Goal: Task Accomplishment & Management: Manage account settings

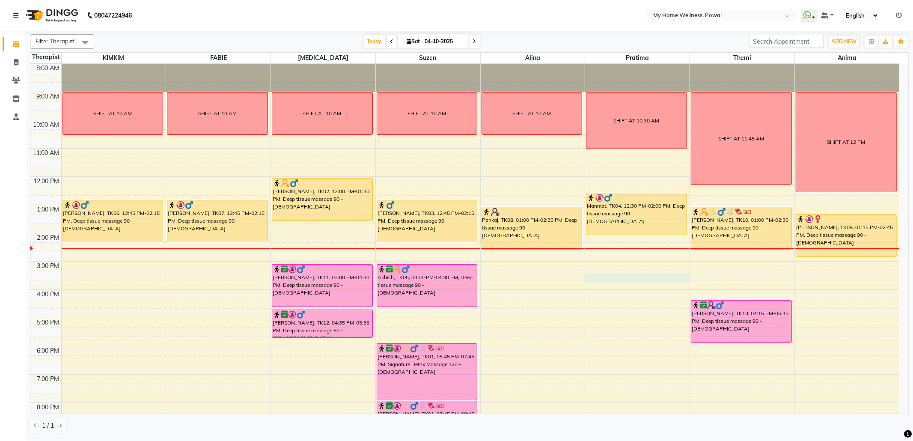
click at [597, 282] on div "8:00 AM 9:00 AM 10:00 AM 11:00 AM 12:00 PM 1:00 PM 2:00 PM 3:00 PM 4:00 PM 5:00…" at bounding box center [464, 261] width 869 height 395
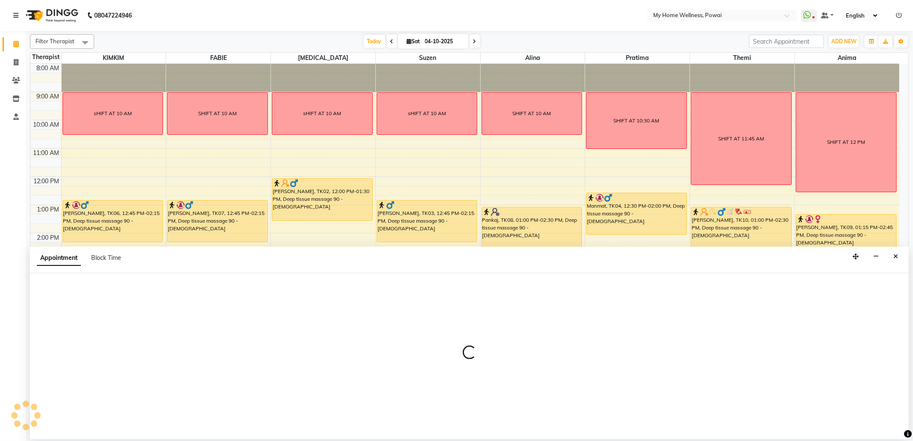
select select "85690"
select select "915"
select select "tentative"
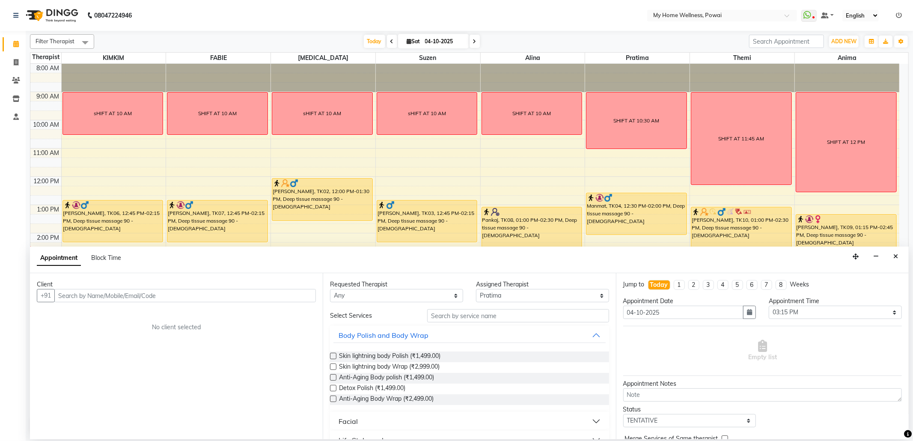
click at [287, 297] on input "text" at bounding box center [184, 295] width 261 height 13
click at [136, 313] on ngb-highlight "98******01" at bounding box center [140, 314] width 35 height 9
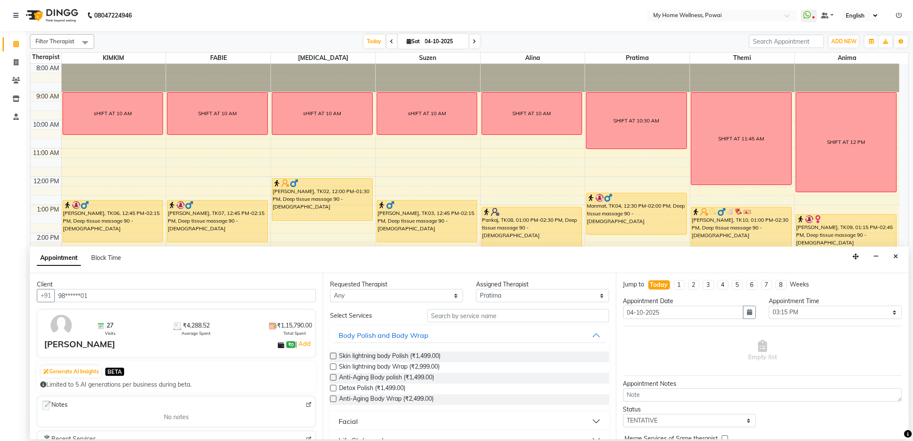
type input "98******01"
click at [491, 320] on input "text" at bounding box center [517, 315] width 181 height 13
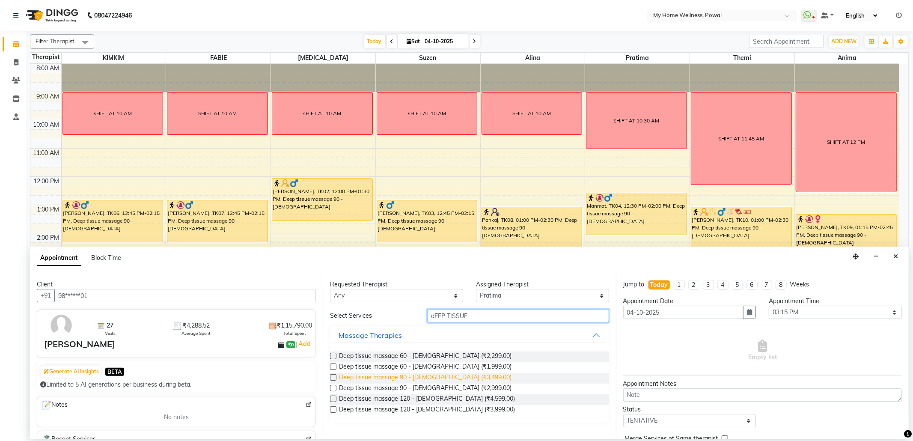
type input "dEEP TISSUE"
click at [363, 380] on span "Deep tissue massage 90 - [DEMOGRAPHIC_DATA] (₹3,499.00)" at bounding box center [425, 378] width 172 height 11
checkbox input "false"
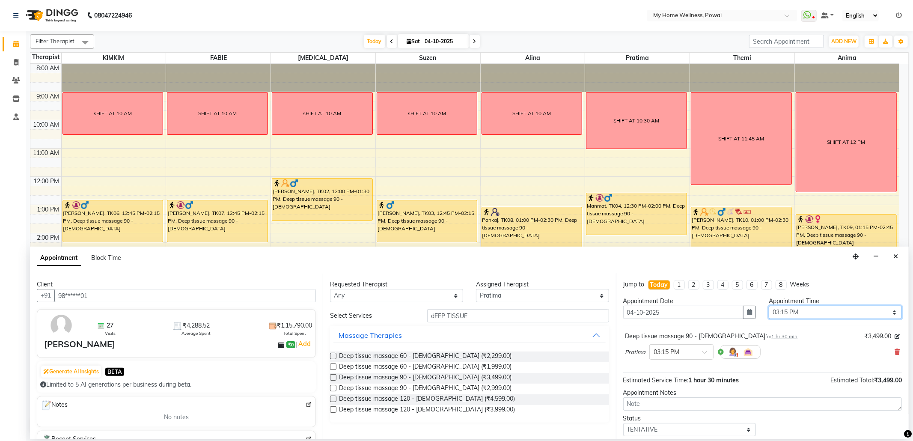
click at [888, 315] on select "Select 09:00 AM 09:15 AM 09:30 AM 09:45 AM 10:00 AM 10:15 AM 10:30 AM 10:45 AM …" at bounding box center [834, 311] width 133 height 13
select select "930"
click at [768, 306] on select "Select 09:00 AM 09:15 AM 09:30 AM 09:45 AM 10:00 AM 10:15 AM 10:30 AM 10:45 AM …" at bounding box center [834, 311] width 133 height 13
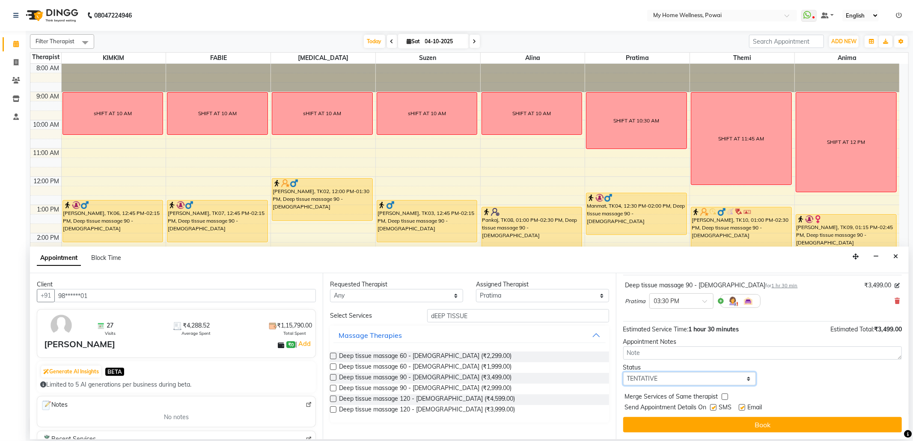
click at [746, 380] on select "Select TENTATIVE CONFIRM CHECK-IN UPCOMING" at bounding box center [689, 378] width 133 height 13
select select "confirm booking"
click at [623, 372] on select "Select TENTATIVE CONFIRM CHECK-IN UPCOMING" at bounding box center [689, 378] width 133 height 13
click at [706, 421] on button "Book" at bounding box center [762, 424] width 279 height 15
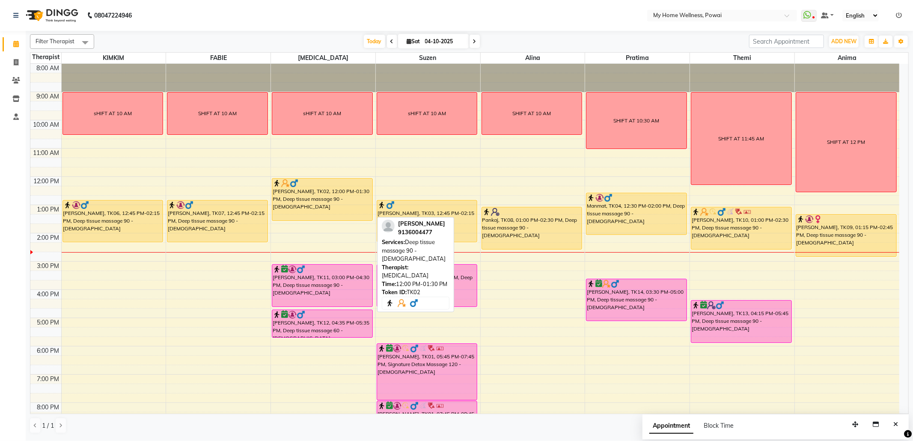
click at [314, 201] on div "[PERSON_NAME], TK02, 12:00 PM-01:30 PM, Deep tissue massage 90 - [DEMOGRAPHIC_D…" at bounding box center [322, 199] width 100 height 42
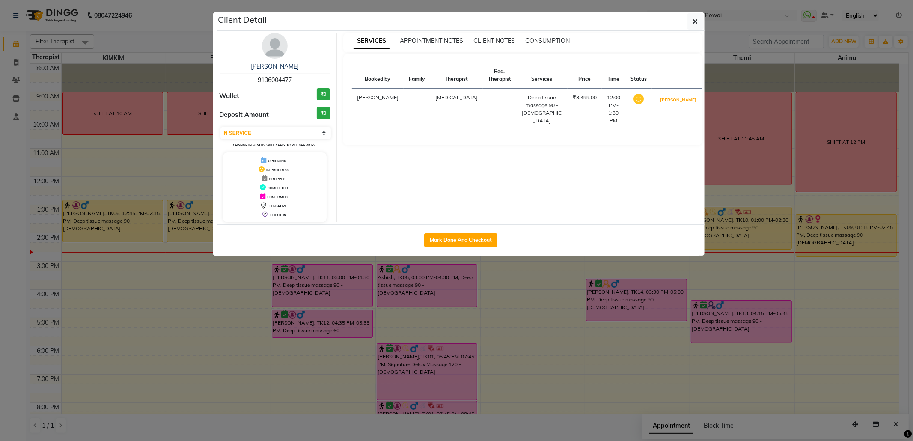
click at [677, 99] on button "[PERSON_NAME]" at bounding box center [678, 100] width 41 height 11
select select "3"
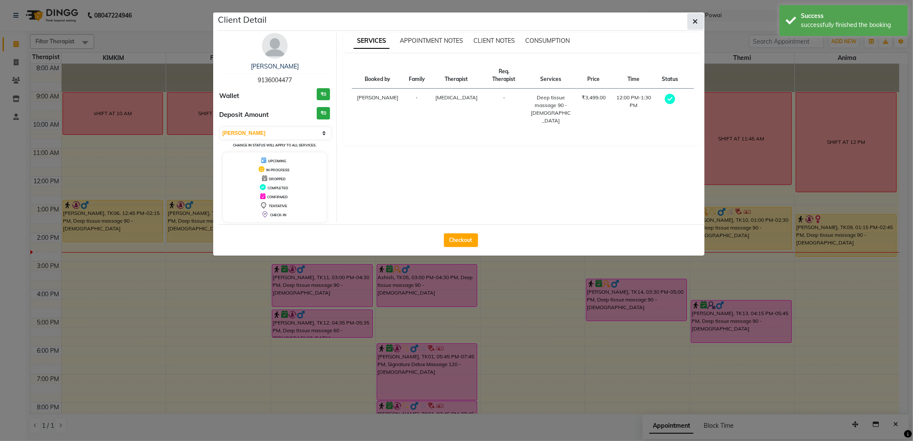
click at [700, 24] on button "button" at bounding box center [695, 21] width 16 height 16
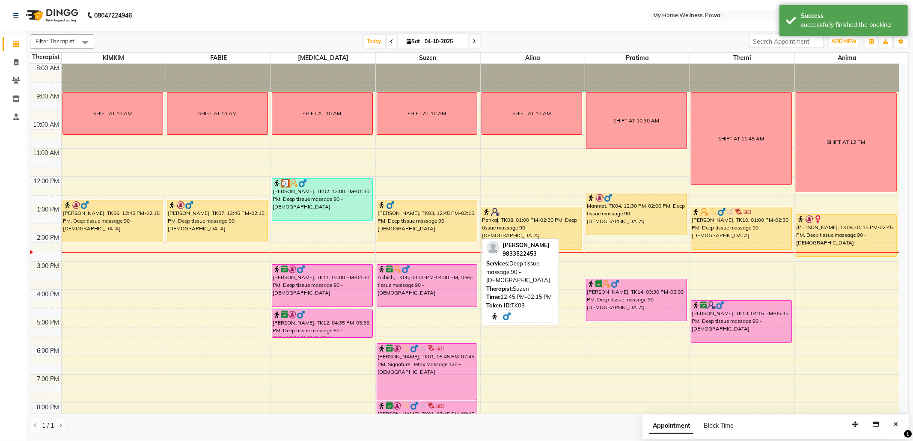
click at [439, 215] on div "[PERSON_NAME], TK03, 12:45 PM-02:15 PM, Deep tissue massage 90 - [DEMOGRAPHIC_D…" at bounding box center [427, 221] width 100 height 42
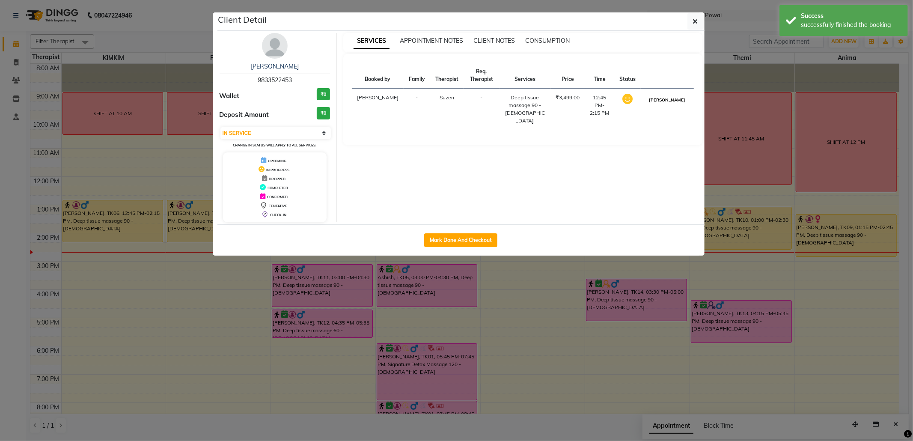
click at [666, 103] on button "[PERSON_NAME]" at bounding box center [666, 100] width 41 height 11
select select "3"
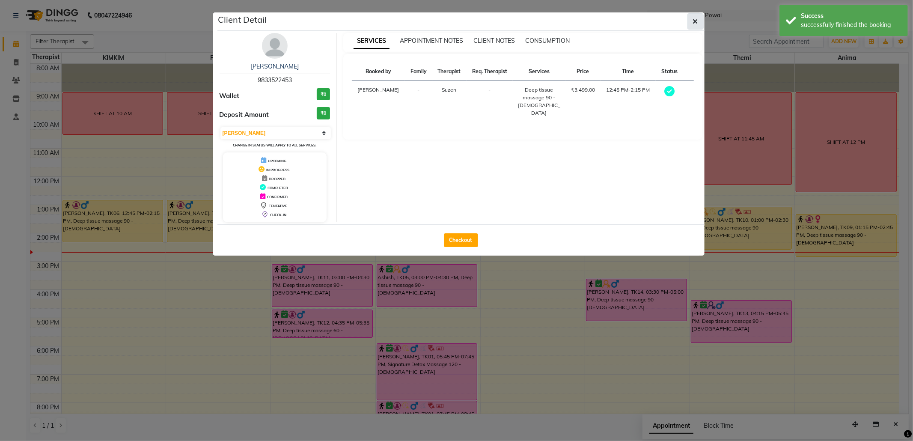
click at [697, 19] on icon "button" at bounding box center [695, 21] width 5 height 7
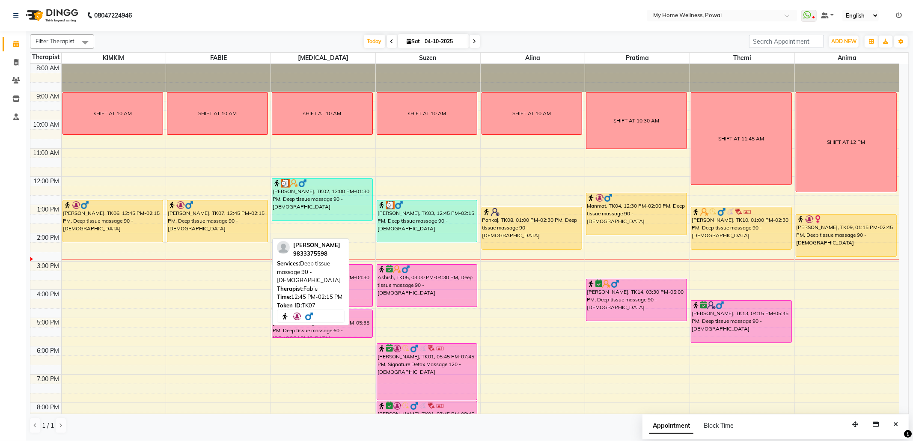
click at [217, 220] on div "[PERSON_NAME], TK07, 12:45 PM-02:15 PM, Deep tissue massage 90 - [DEMOGRAPHIC_D…" at bounding box center [217, 221] width 100 height 42
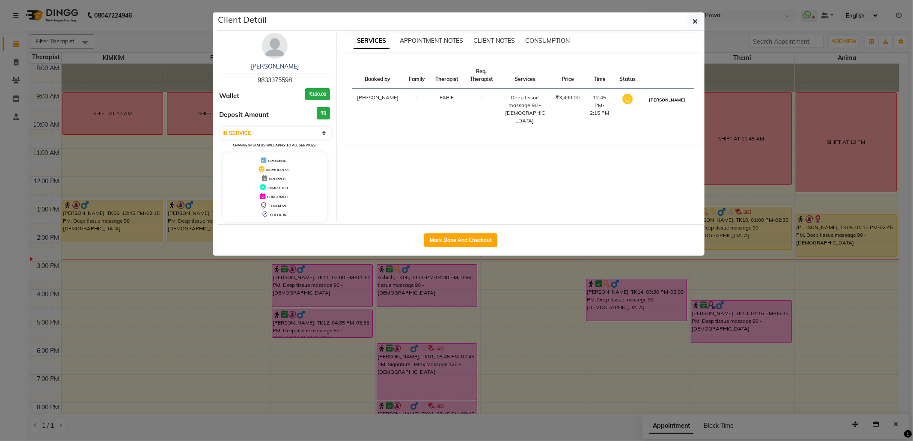
click at [678, 105] on button "[PERSON_NAME]" at bounding box center [666, 100] width 41 height 11
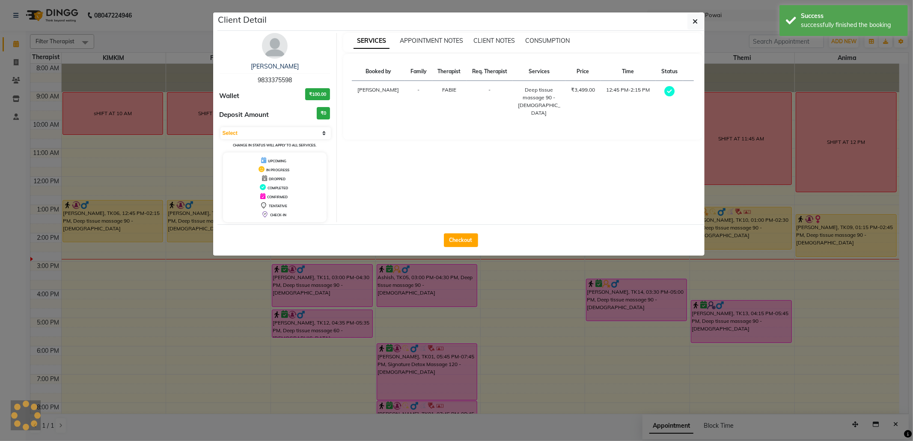
select select "3"
click at [693, 26] on button "button" at bounding box center [695, 21] width 16 height 16
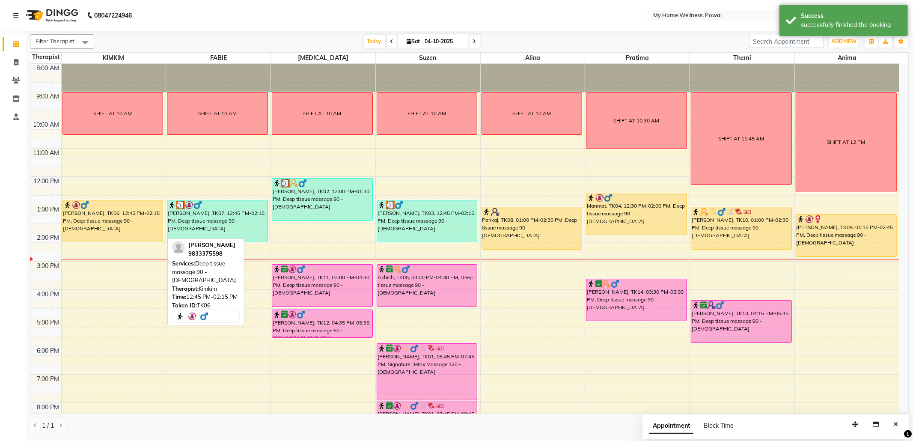
click at [130, 221] on div "[PERSON_NAME], TK06, 12:45 PM-02:15 PM, Deep tissue massage 90 - [DEMOGRAPHIC_D…" at bounding box center [113, 221] width 100 height 42
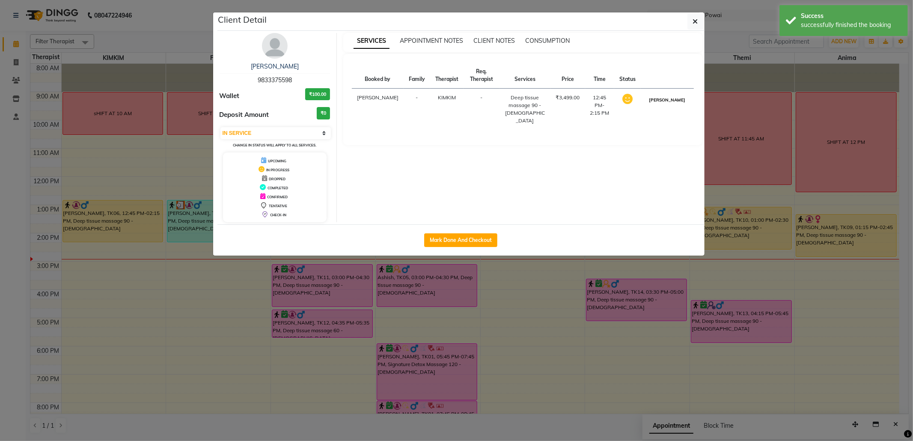
click at [670, 105] on button "[PERSON_NAME]" at bounding box center [666, 100] width 41 height 11
select select "3"
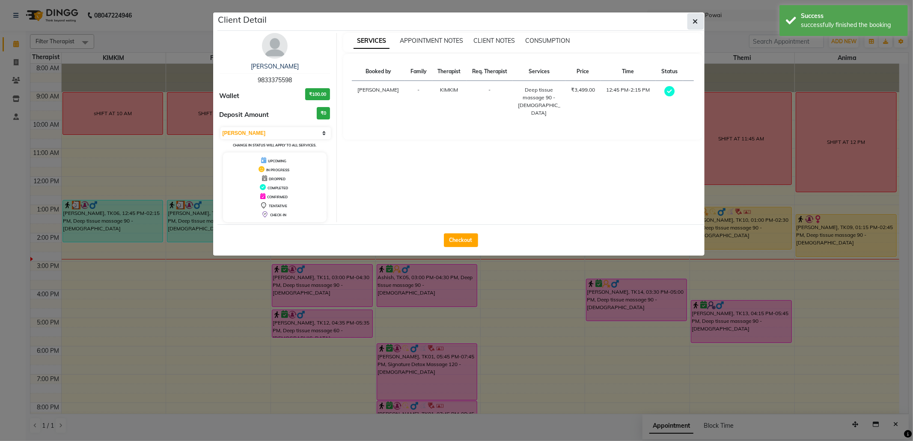
click at [691, 24] on button "button" at bounding box center [695, 21] width 16 height 16
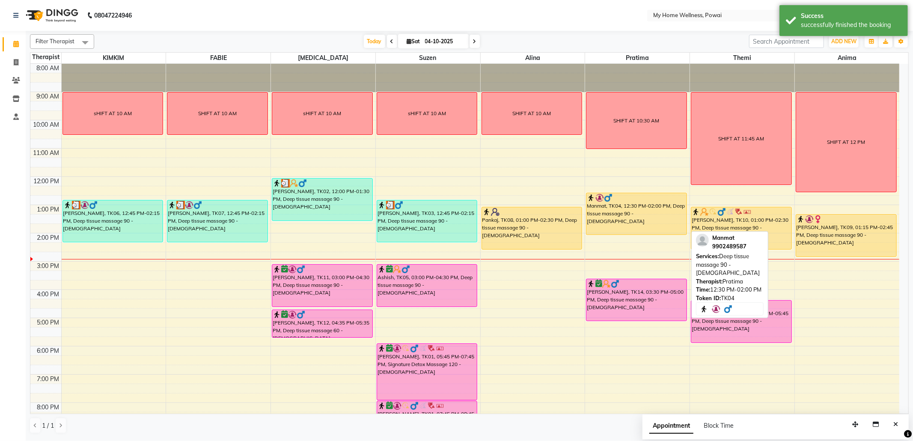
click at [646, 219] on div "Manmat, TK04, 12:30 PM-02:00 PM, Deep tissue massage 90 - [DEMOGRAPHIC_DATA]" at bounding box center [636, 214] width 100 height 42
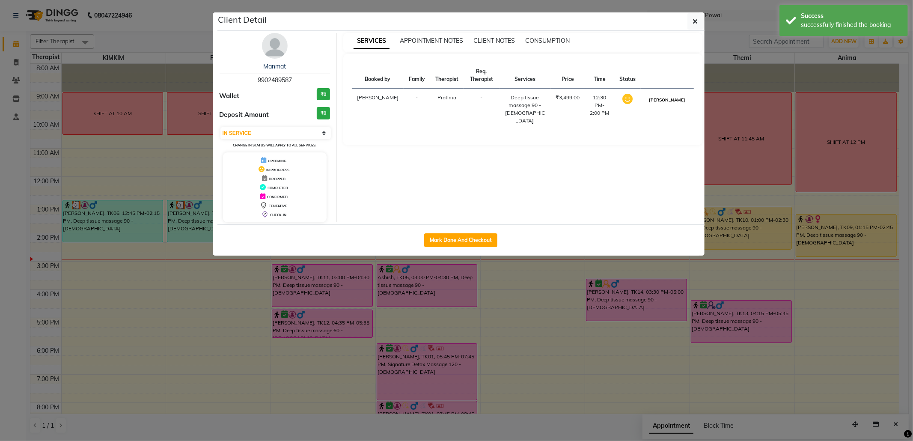
click at [679, 101] on button "[PERSON_NAME]" at bounding box center [666, 100] width 41 height 11
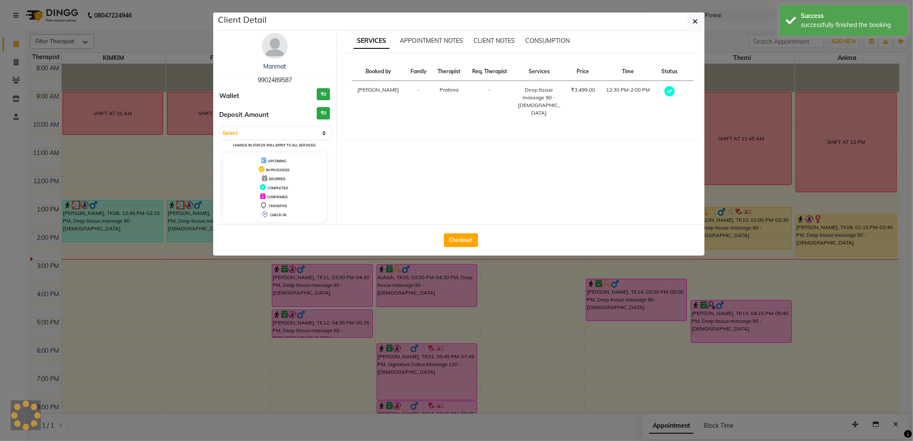
select select "3"
click at [693, 23] on icon "button" at bounding box center [695, 21] width 5 height 7
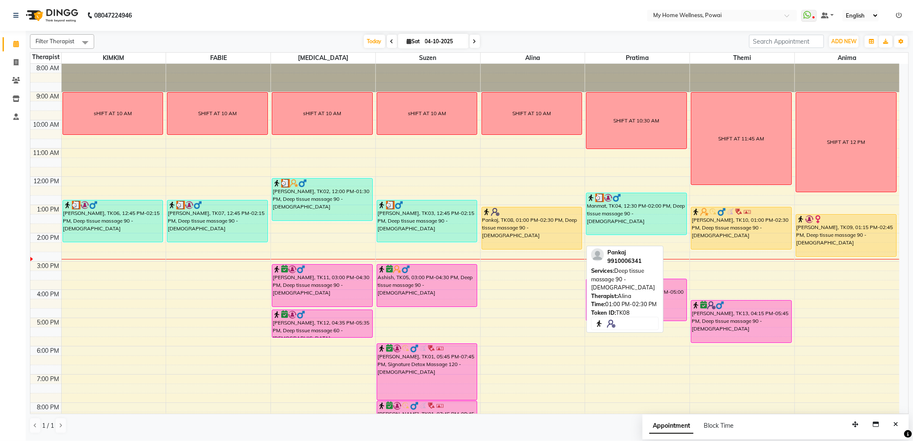
click at [510, 230] on div "Pankaj, TK08, 01:00 PM-02:30 PM, Deep tissue massage 90 - [DEMOGRAPHIC_DATA]" at bounding box center [532, 228] width 100 height 42
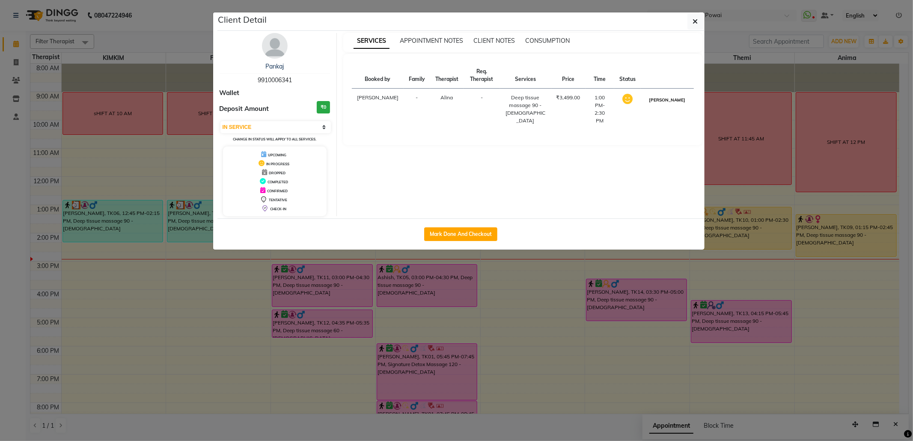
click at [667, 102] on button "[PERSON_NAME]" at bounding box center [666, 100] width 41 height 11
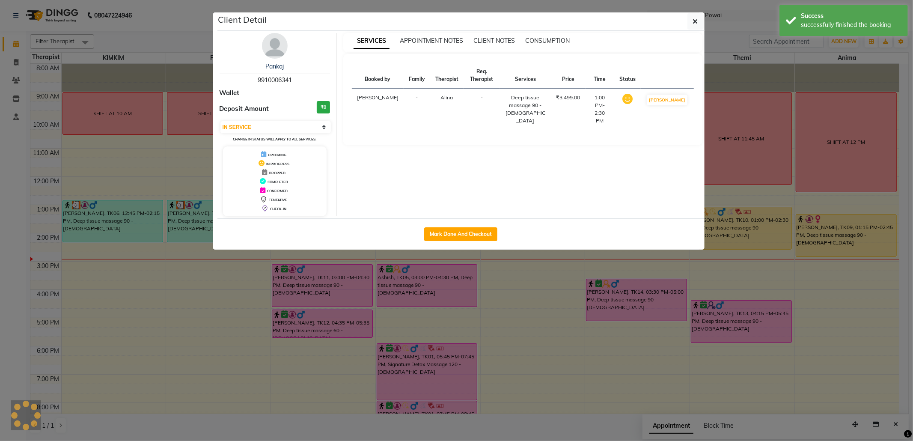
select select "3"
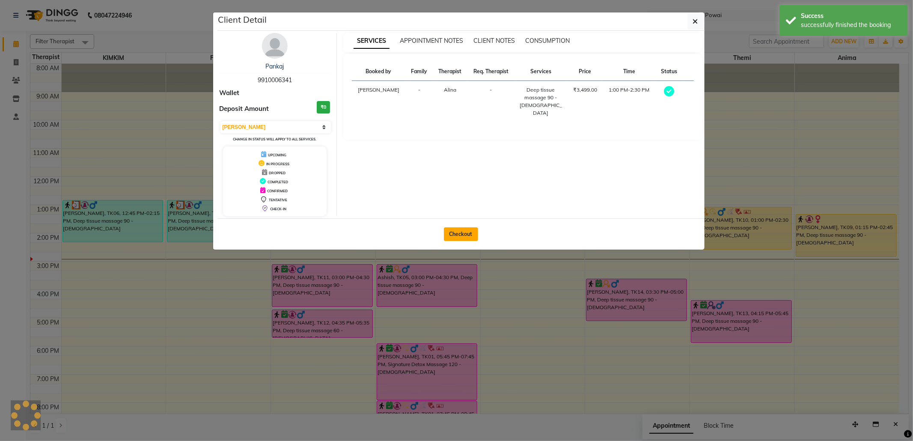
click at [471, 233] on button "Checkout" at bounding box center [461, 234] width 34 height 14
select select "682"
select select "service"
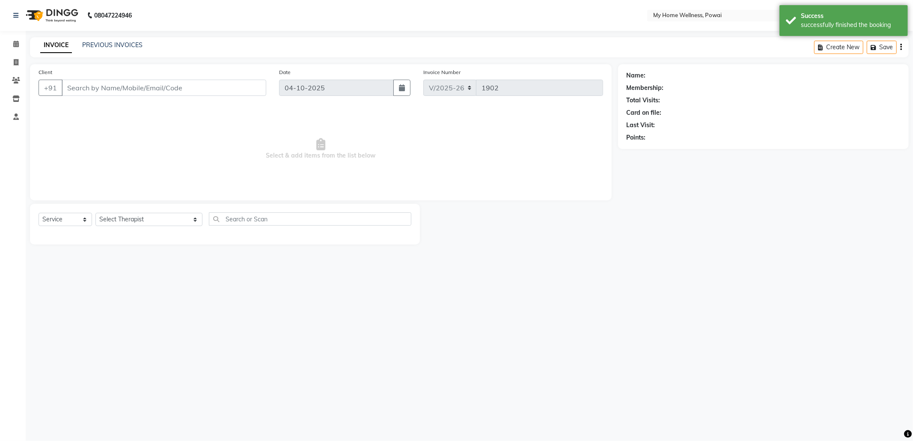
type input "99******41"
select select "30586"
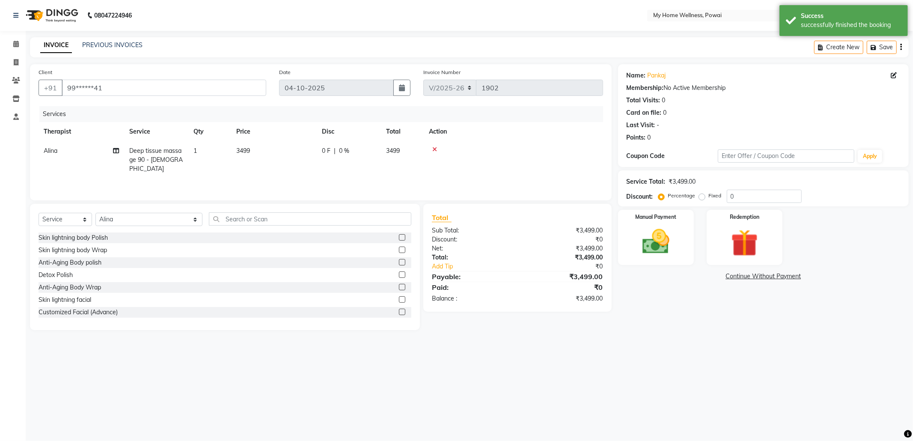
click at [168, 154] on span "Deep tissue massage 90 - [DEMOGRAPHIC_DATA]" at bounding box center [155, 160] width 53 height 26
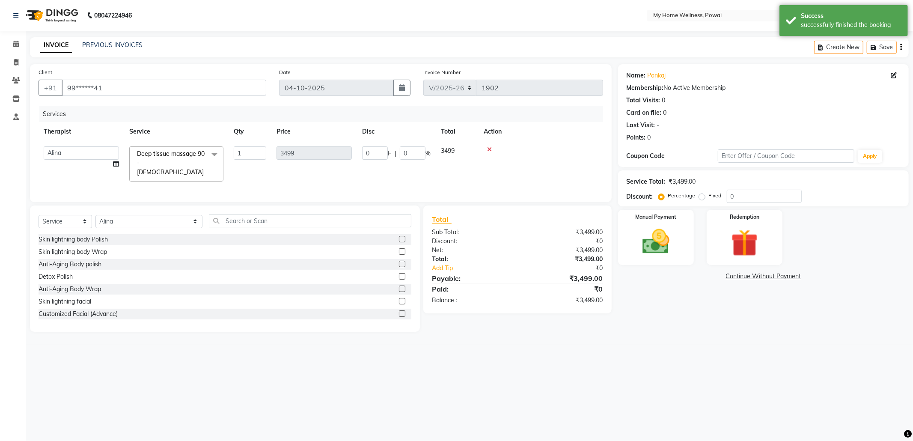
click at [211, 151] on span at bounding box center [214, 154] width 17 height 16
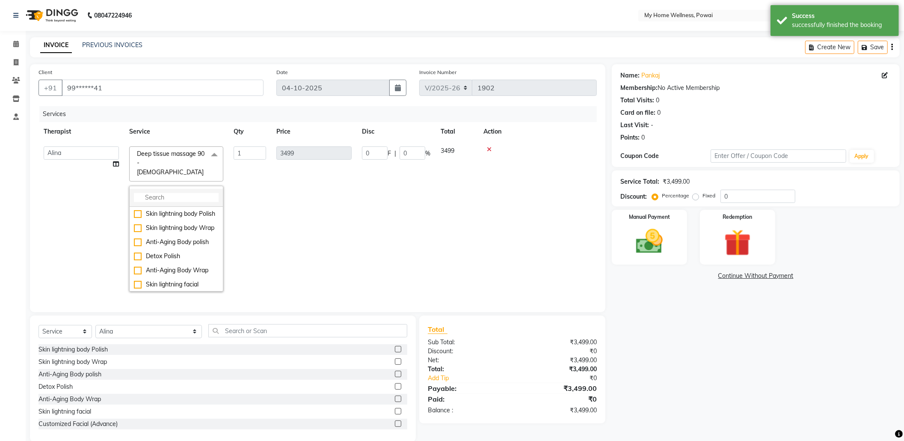
click at [166, 193] on input "multiselect-search" at bounding box center [176, 197] width 85 height 9
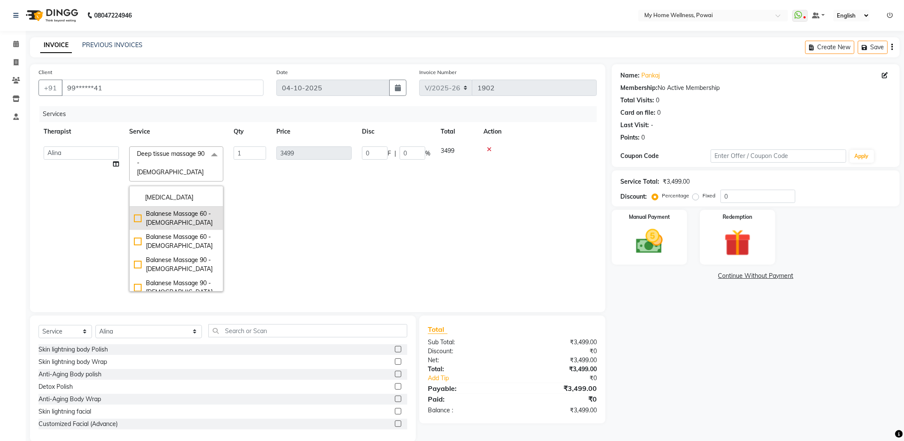
type input "[MEDICAL_DATA]"
click at [151, 211] on div "Balanese Massage 60 - [DEMOGRAPHIC_DATA]" at bounding box center [176, 218] width 85 height 18
checkbox input "true"
type input "2299"
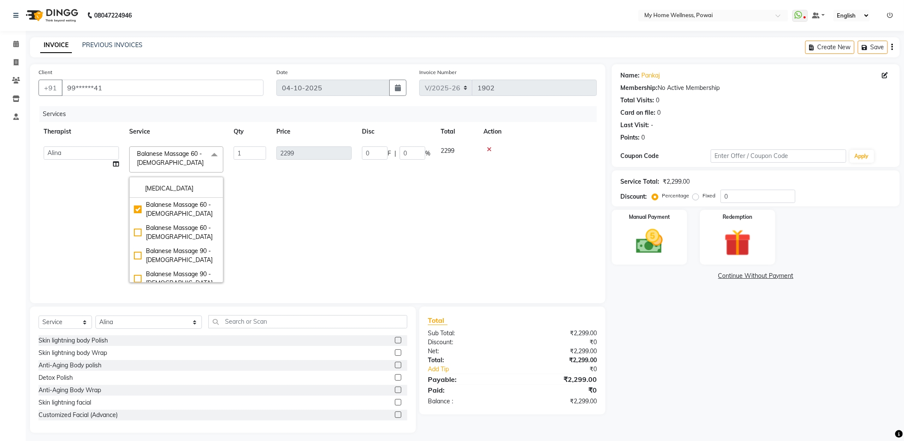
click at [295, 217] on td "2299" at bounding box center [314, 214] width 86 height 146
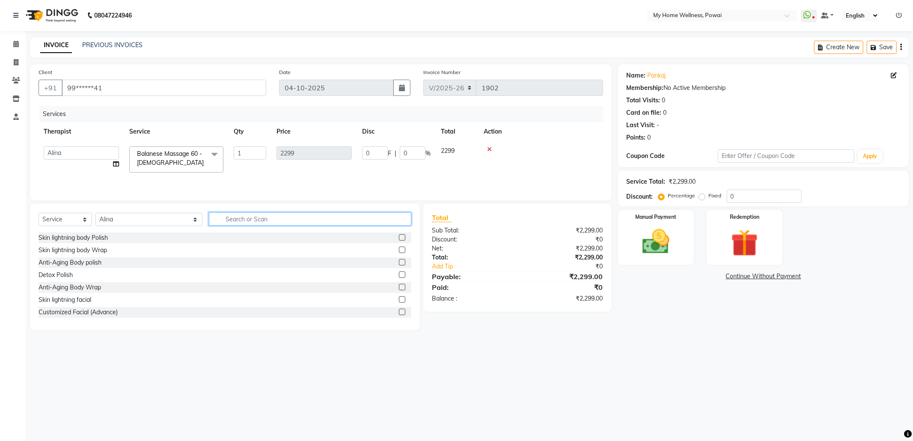
click at [209, 220] on input "text" at bounding box center [310, 218] width 202 height 13
type input "HEA"
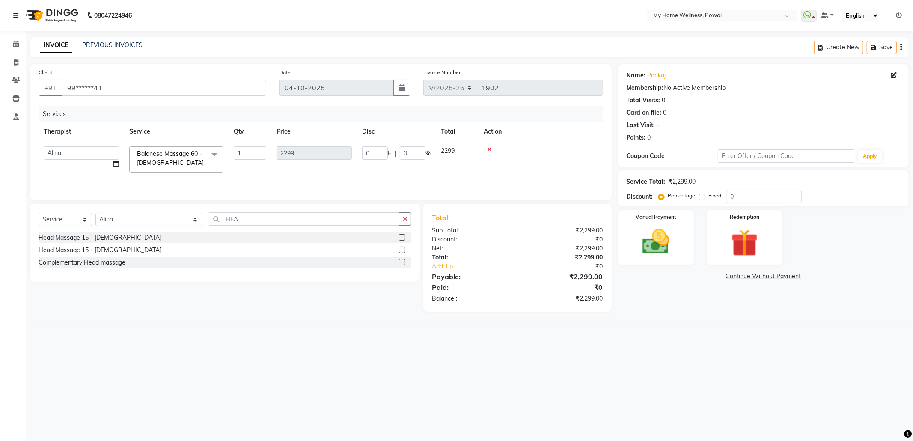
click at [403, 238] on label at bounding box center [402, 237] width 6 height 6
click at [403, 238] on input "checkbox" at bounding box center [402, 238] width 6 height 6
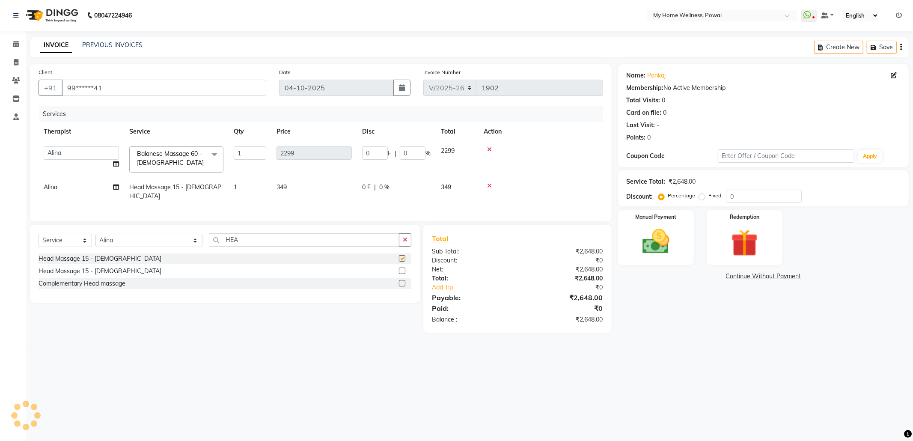
checkbox input "false"
click at [391, 315] on div "Select Service Product Membership Package Voucher Prepaid Gift Card Select Ther…" at bounding box center [222, 279] width 396 height 108
click at [209, 240] on input "HEA" at bounding box center [304, 239] width 190 height 13
type input "H"
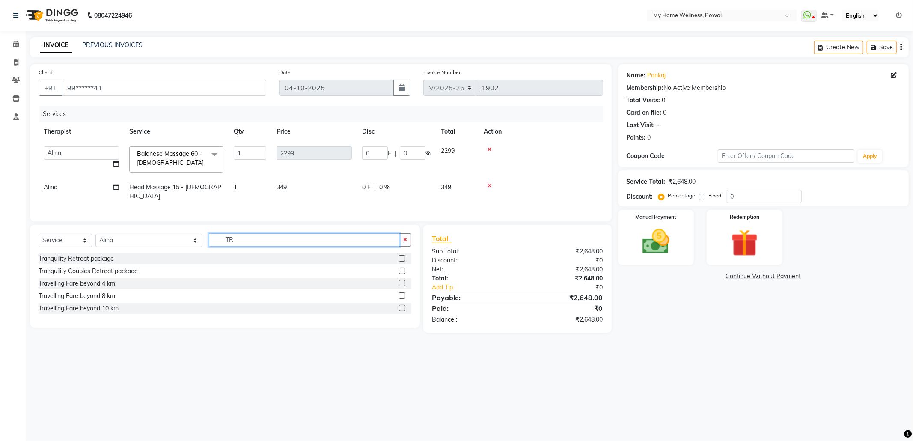
type input "TR"
click at [400, 283] on label at bounding box center [402, 283] width 6 height 6
click at [400, 283] on input "checkbox" at bounding box center [402, 284] width 6 height 6
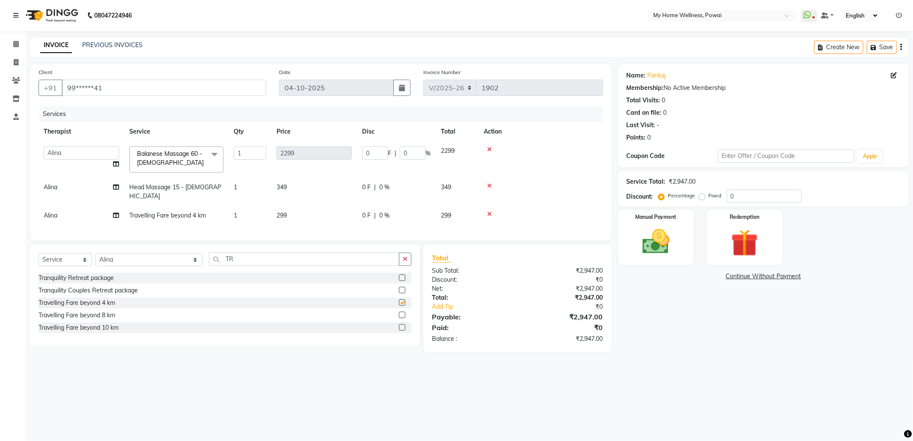
checkbox input "false"
click at [490, 211] on icon at bounding box center [489, 214] width 5 height 6
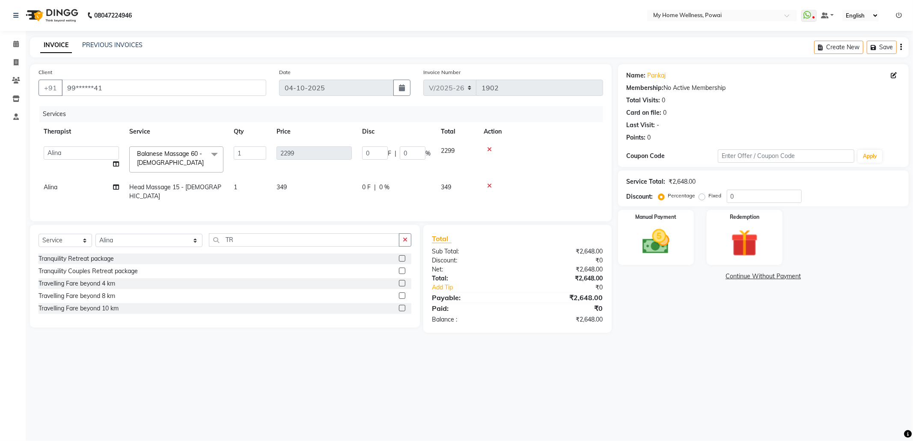
click at [404, 295] on label at bounding box center [402, 295] width 6 height 6
click at [404, 295] on input "checkbox" at bounding box center [402, 296] width 6 height 6
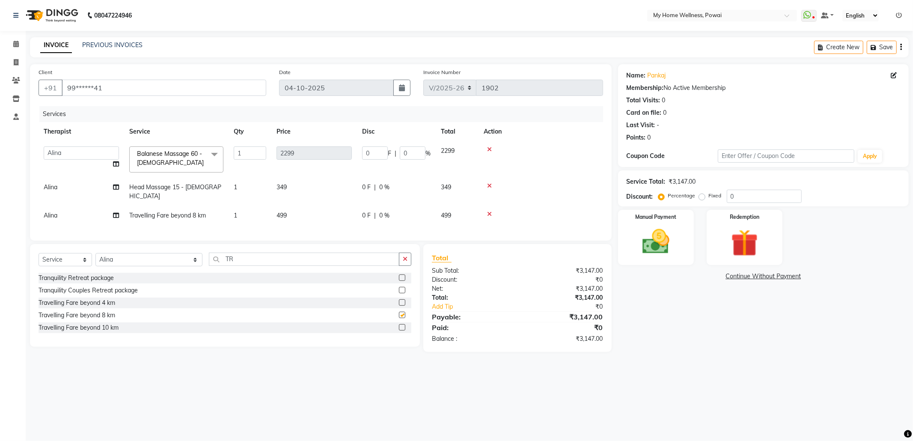
checkbox input "false"
click at [378, 154] on input "0" at bounding box center [375, 152] width 26 height 13
type input "0147"
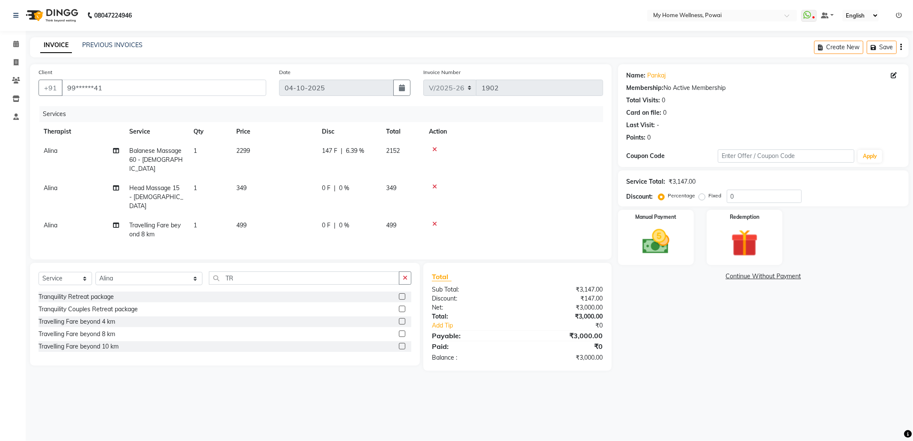
click at [493, 329] on div "Total Sub Total: ₹3,147.00 Discount: ₹147.00 Net: ₹3,000.00 Total: ₹3,000.00 Ad…" at bounding box center [517, 316] width 171 height 91
click at [671, 238] on img at bounding box center [656, 241] width 46 height 33
click at [709, 279] on span "GPay" at bounding box center [710, 277] width 18 height 10
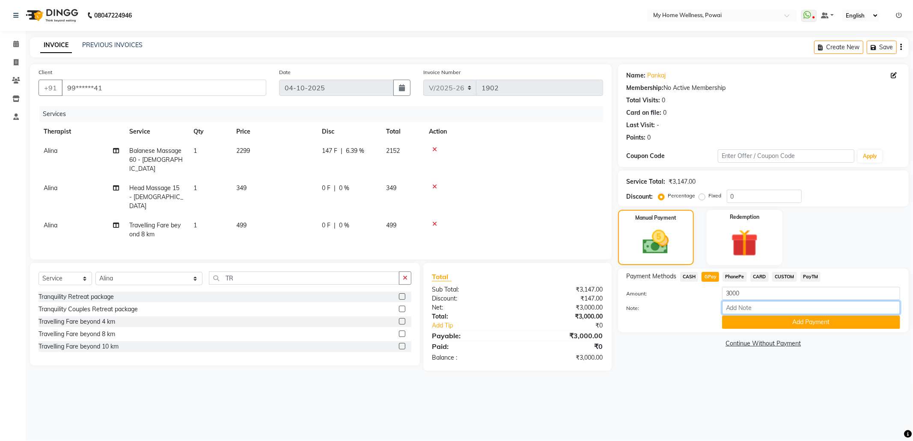
click at [759, 310] on input "Note:" at bounding box center [811, 307] width 178 height 13
type input "krishna mam account"
click at [759, 321] on button "Add Payment" at bounding box center [811, 321] width 178 height 13
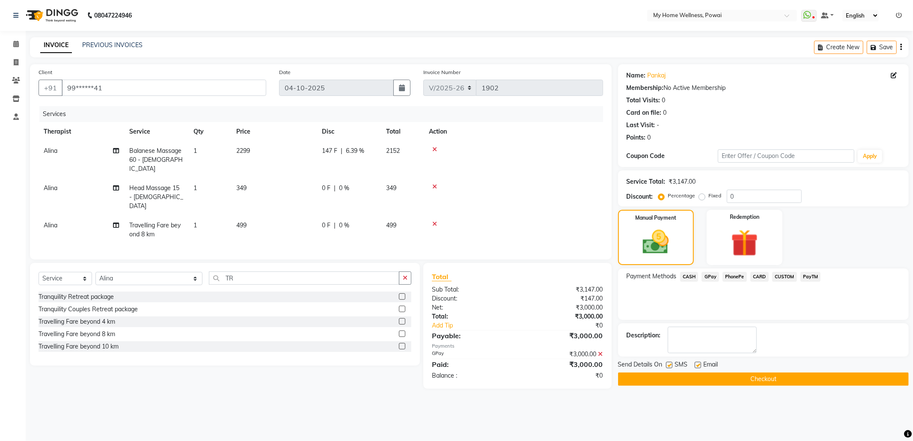
click at [759, 381] on button "Checkout" at bounding box center [763, 378] width 291 height 13
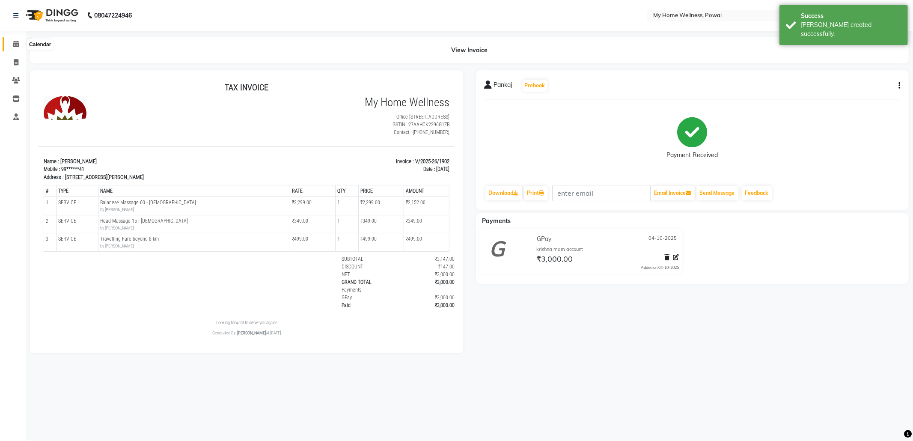
click at [14, 43] on icon at bounding box center [16, 44] width 6 height 6
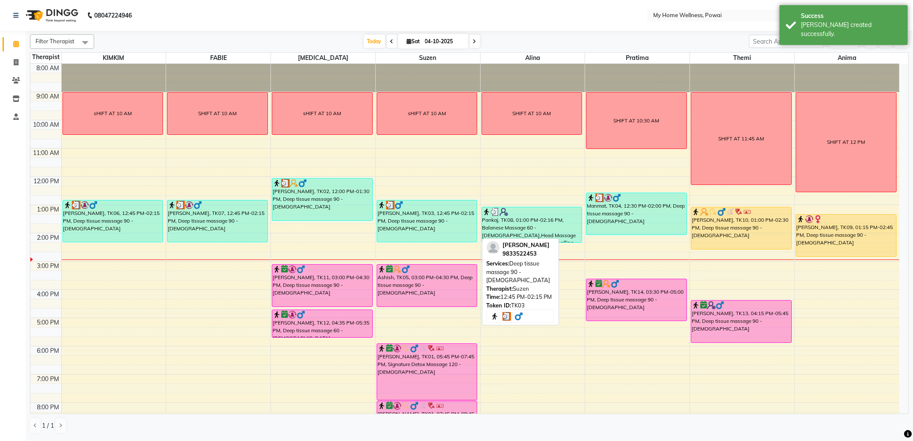
click at [427, 234] on div "[PERSON_NAME], TK03, 12:45 PM-02:15 PM, Deep tissue massage 90 - [DEMOGRAPHIC_D…" at bounding box center [427, 221] width 100 height 42
select select "3"
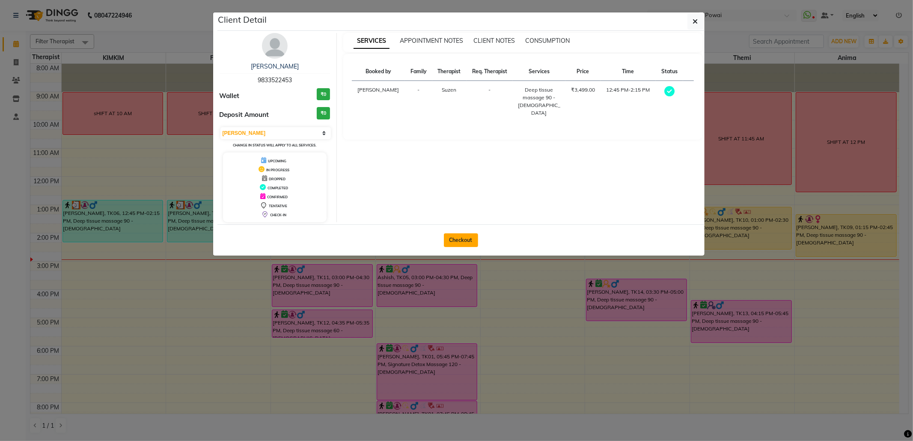
click at [459, 236] on button "Checkout" at bounding box center [461, 240] width 34 height 14
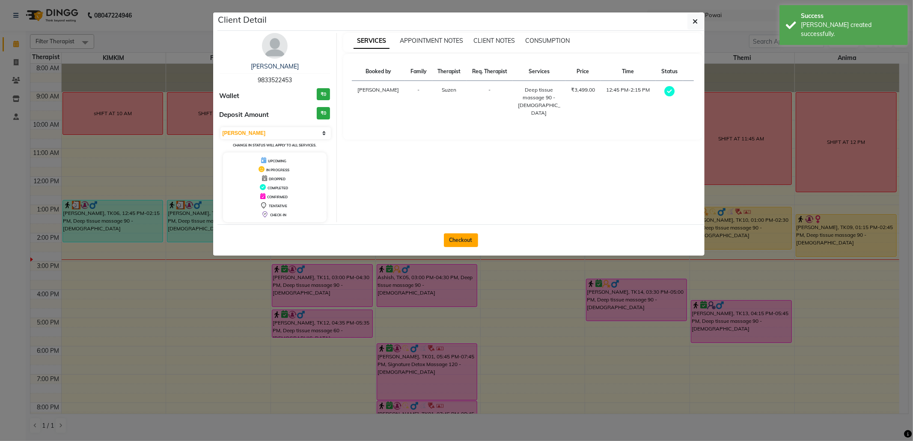
select select "682"
select select "service"
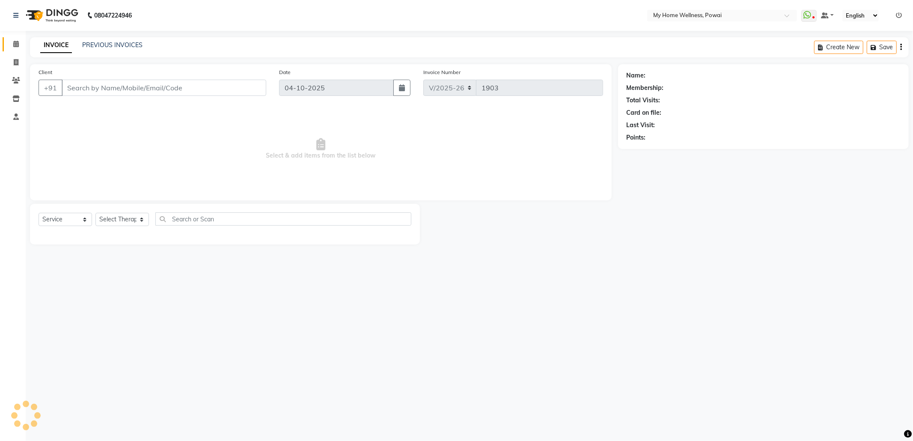
type input "98******53"
select select "29657"
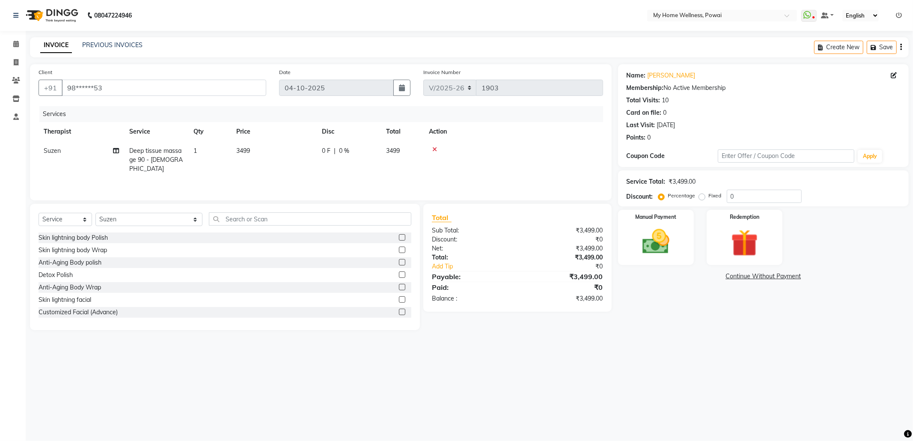
click at [167, 151] on span "Deep tissue massage 90 - [DEMOGRAPHIC_DATA]" at bounding box center [155, 160] width 53 height 26
select select "29657"
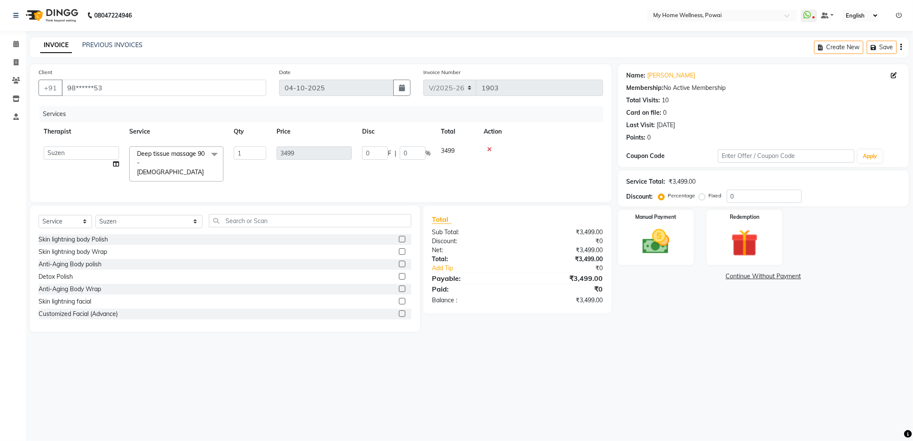
click at [216, 152] on span at bounding box center [214, 154] width 17 height 16
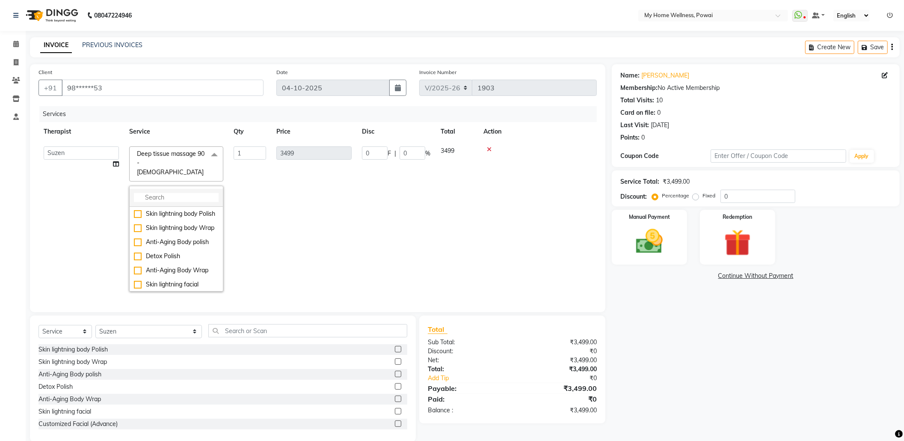
click at [180, 195] on li at bounding box center [176, 198] width 93 height 18
click at [176, 193] on input "multiselect-search" at bounding box center [176, 197] width 85 height 9
type input "[MEDICAL_DATA]"
click at [182, 255] on div "Balanese Massage 90 - [DEMOGRAPHIC_DATA]" at bounding box center [176, 264] width 85 height 18
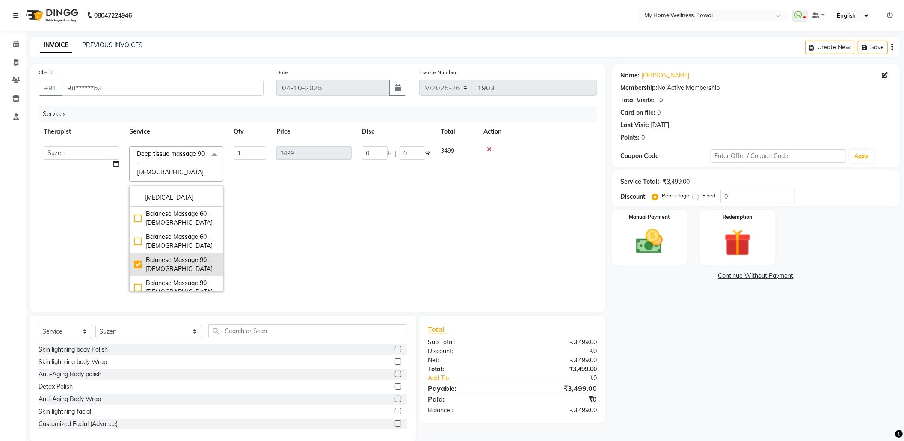
checkbox input "true"
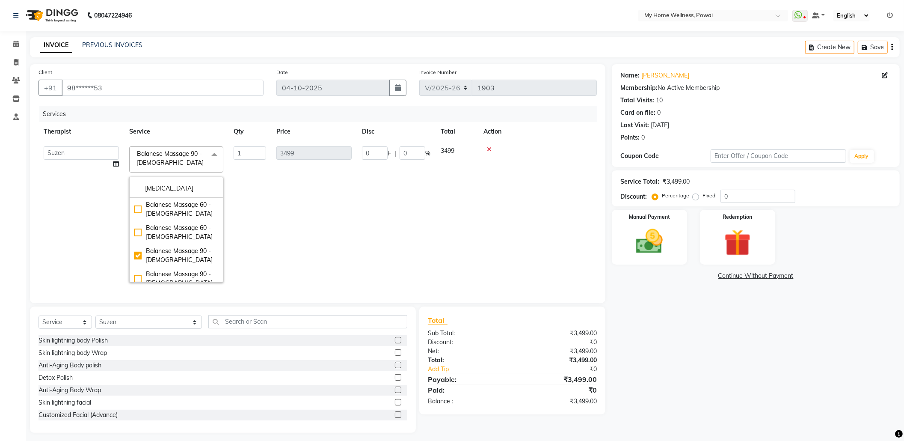
click at [294, 253] on td "3499" at bounding box center [314, 214] width 86 height 146
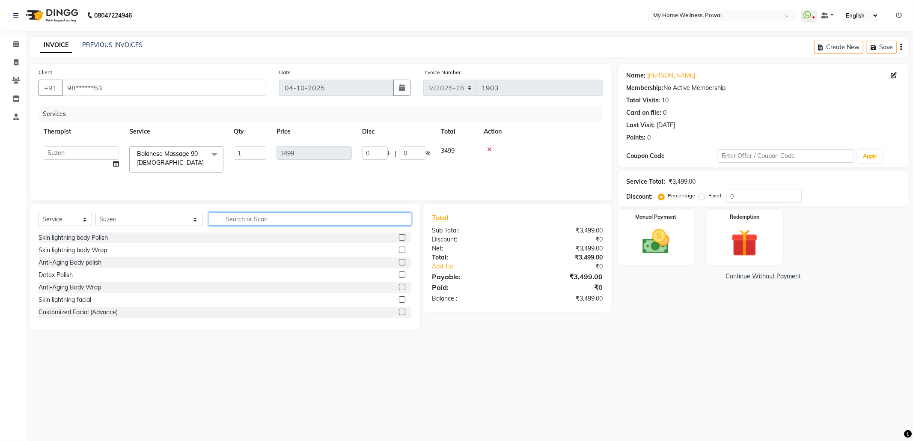
click at [209, 218] on input "text" at bounding box center [310, 218] width 202 height 13
type input "TR"
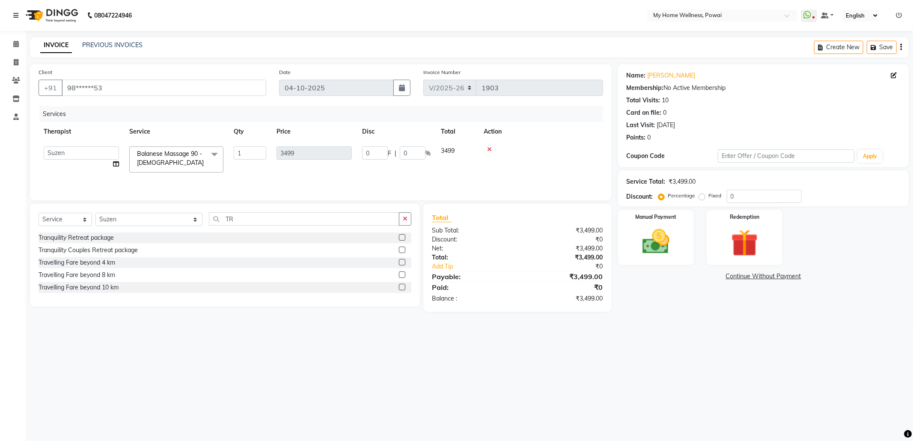
click at [401, 288] on label at bounding box center [402, 287] width 6 height 6
click at [401, 288] on input "checkbox" at bounding box center [402, 288] width 6 height 6
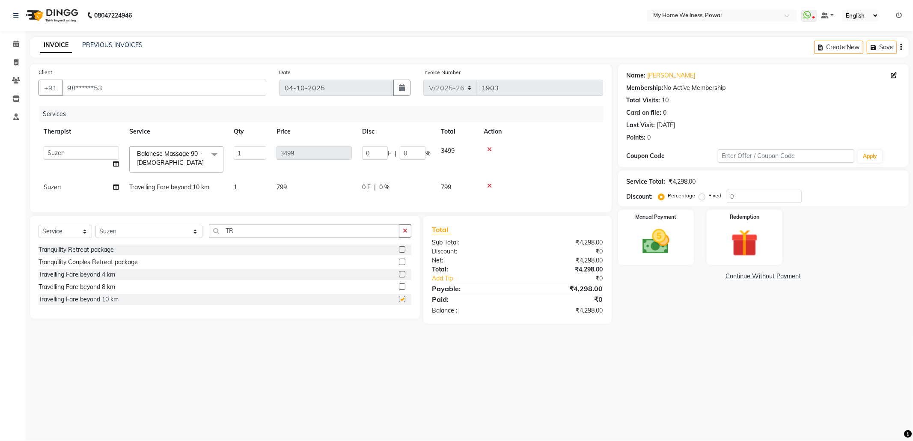
checkbox input "false"
click at [399, 277] on label at bounding box center [402, 274] width 6 height 6
click at [399, 277] on input "checkbox" at bounding box center [402, 275] width 6 height 6
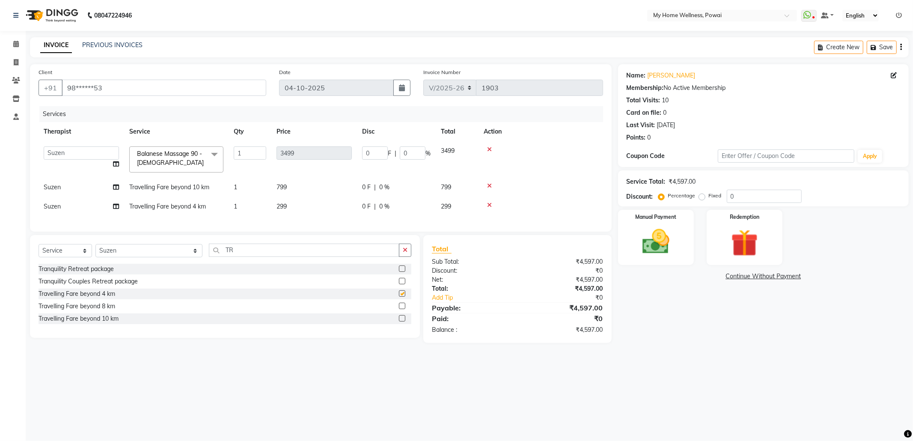
checkbox input "false"
click at [378, 149] on input "0" at bounding box center [375, 152] width 26 height 13
type input "097"
click at [312, 286] on div "Tranquility Retreat package Tranquility Couples Retreat package Travelling Fare…" at bounding box center [225, 295] width 373 height 62
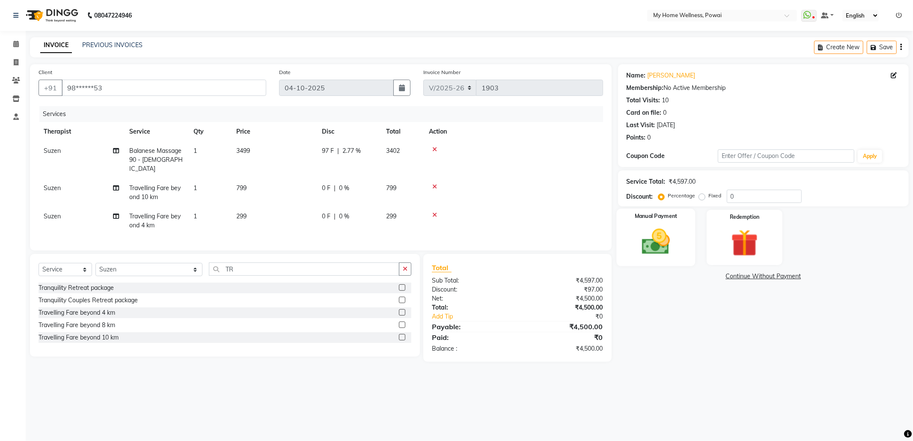
click at [668, 243] on img at bounding box center [656, 241] width 46 height 33
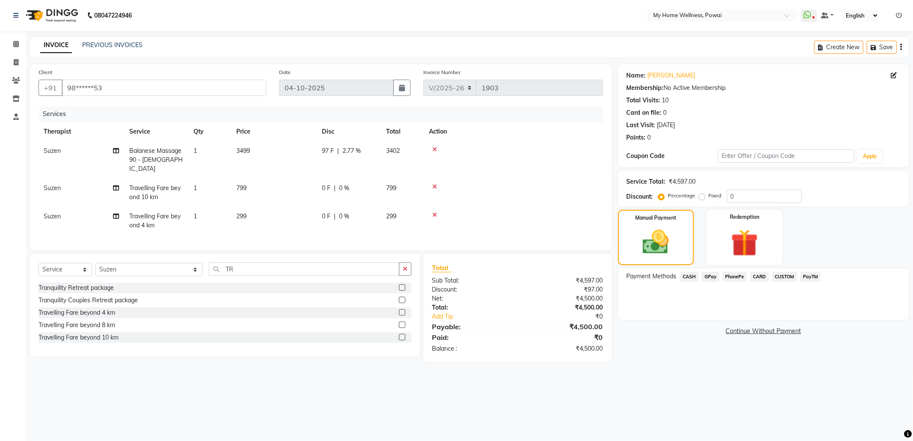
click at [690, 277] on span "CASH" at bounding box center [689, 277] width 18 height 10
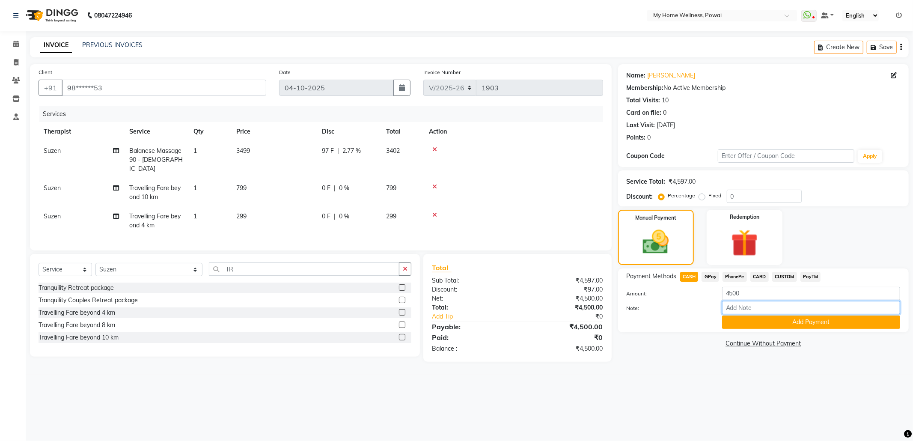
click at [743, 309] on input "Note:" at bounding box center [811, 307] width 178 height 13
type input "suzen"
click at [740, 320] on button "Add Payment" at bounding box center [811, 321] width 178 height 13
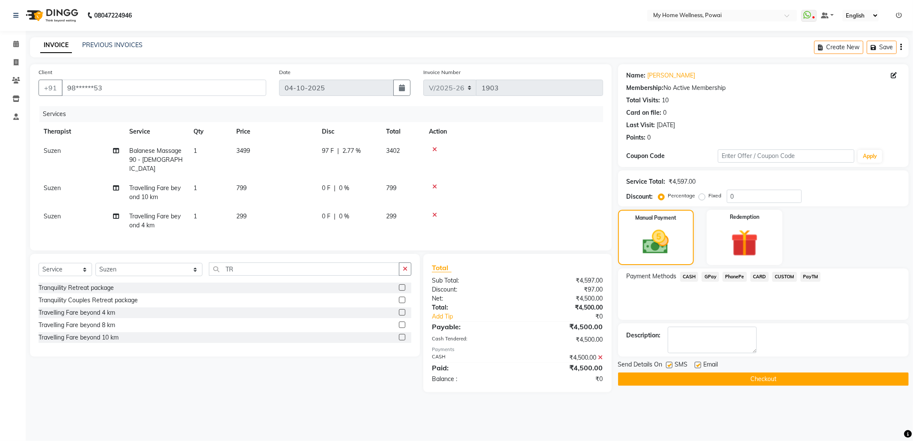
click at [734, 382] on button "Checkout" at bounding box center [763, 378] width 291 height 13
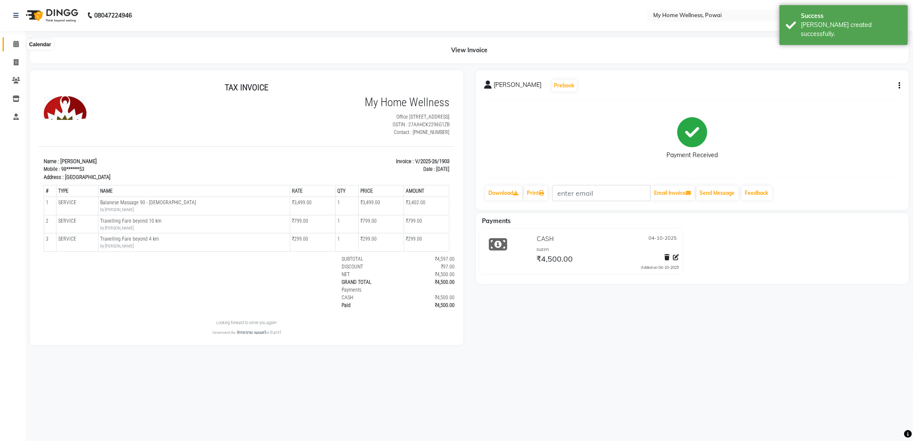
click at [14, 41] on icon at bounding box center [16, 44] width 6 height 6
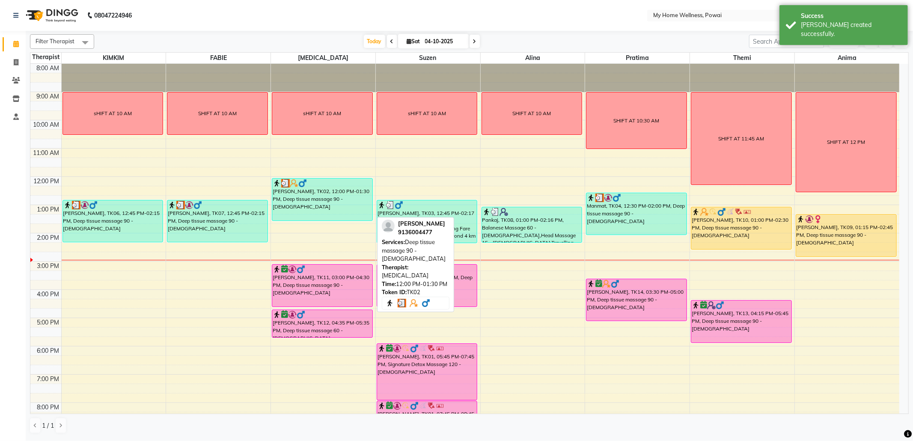
click at [313, 201] on div "[PERSON_NAME], TK02, 12:00 PM-01:30 PM, Deep tissue massage 90 - [DEMOGRAPHIC_D…" at bounding box center [322, 199] width 100 height 42
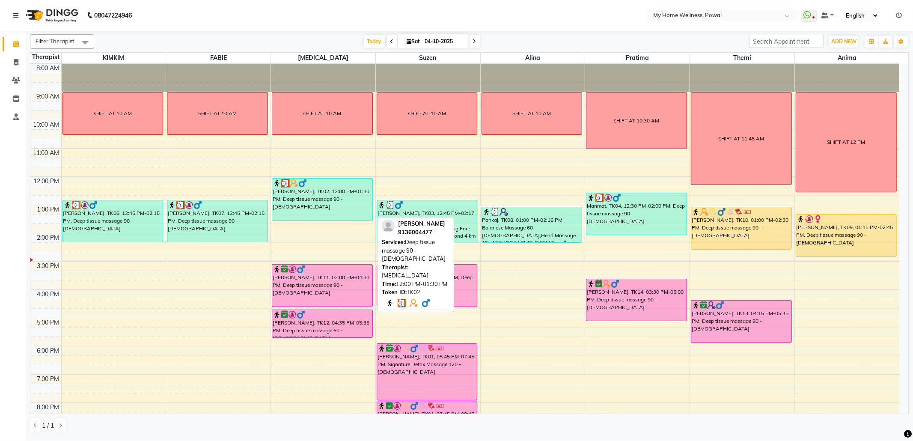
select select "3"
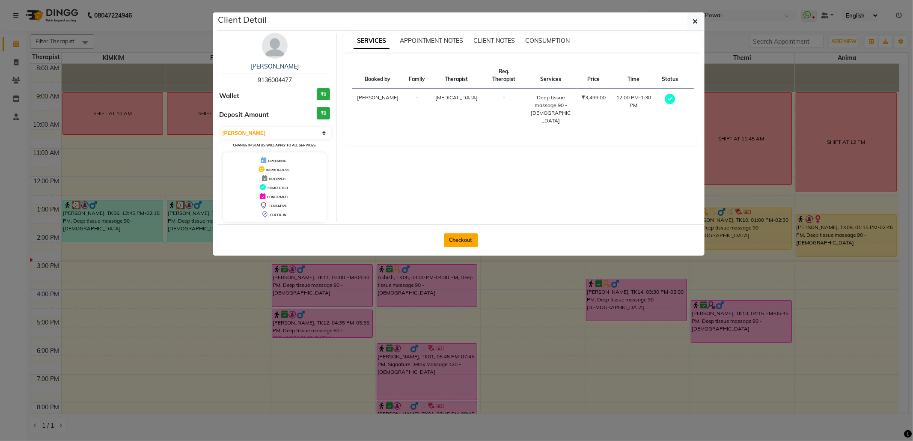
click at [466, 238] on button "Checkout" at bounding box center [461, 240] width 34 height 14
select select "682"
select select "service"
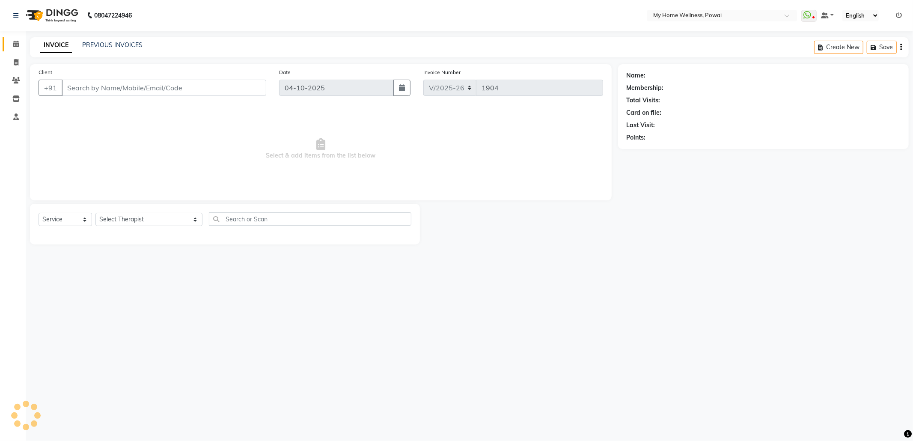
type input "91******77"
select select "77701"
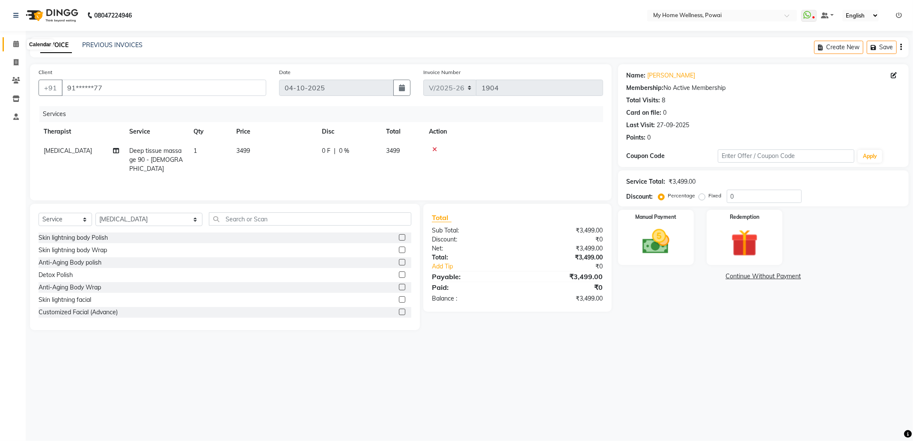
click at [19, 43] on span at bounding box center [16, 44] width 15 height 10
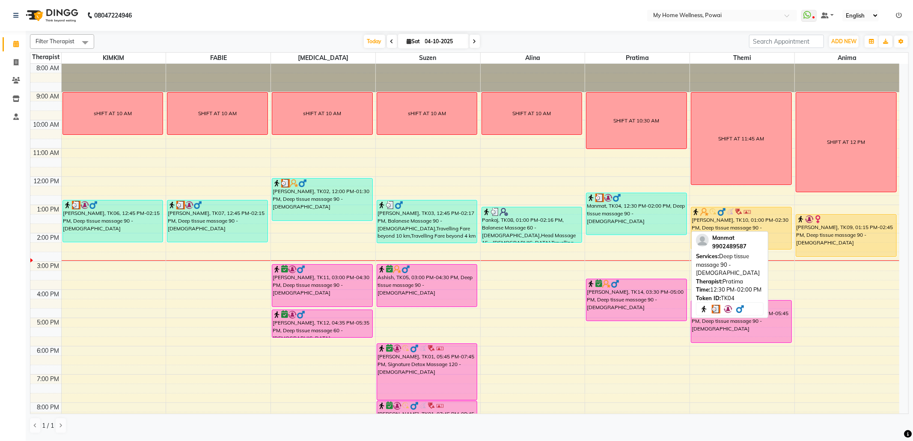
click at [622, 215] on div "Manmat, TK04, 12:30 PM-02:00 PM, Deep tissue massage 90 - [DEMOGRAPHIC_DATA]" at bounding box center [636, 214] width 100 height 42
select select "3"
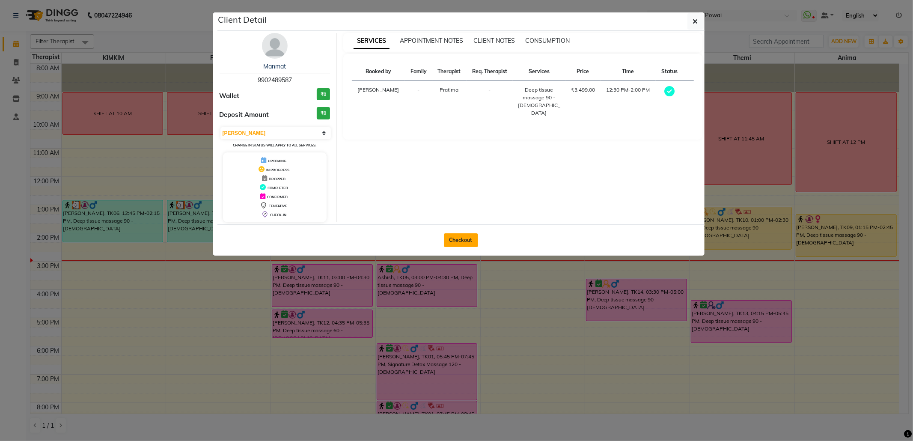
click at [458, 237] on button "Checkout" at bounding box center [461, 240] width 34 height 14
select select "682"
select select "service"
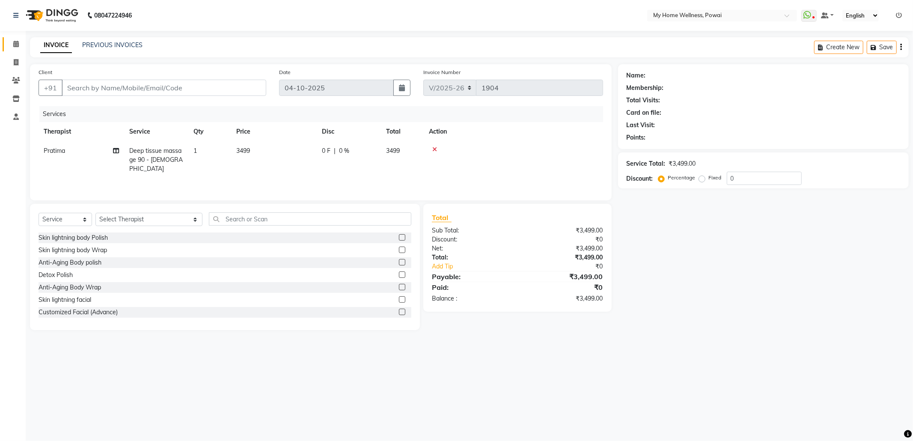
type input "99******87"
select select "85690"
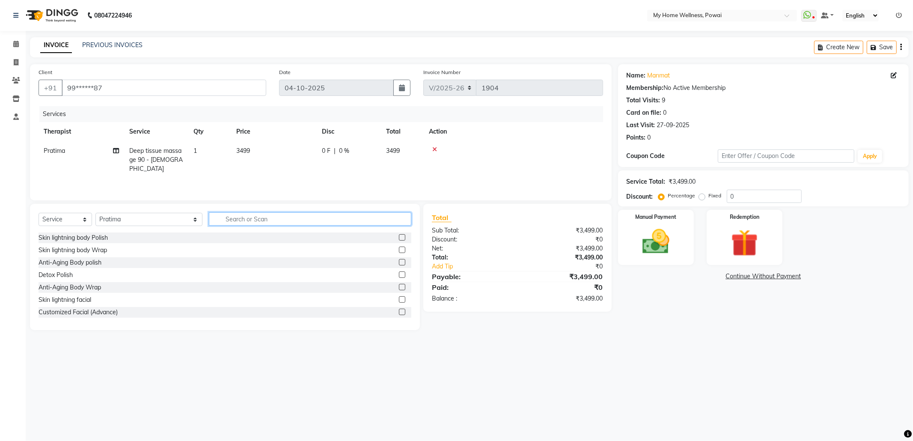
click at [209, 220] on input "text" at bounding box center [310, 218] width 202 height 13
type input "TR"
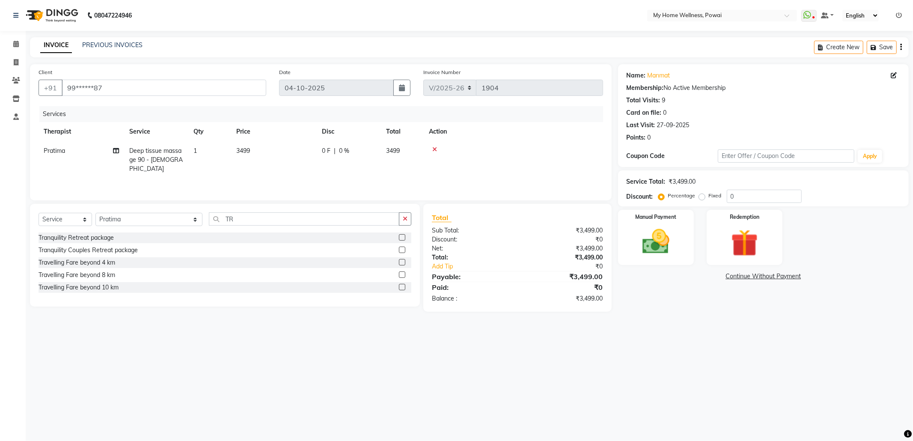
click at [400, 273] on label at bounding box center [402, 274] width 6 height 6
click at [400, 273] on input "checkbox" at bounding box center [402, 275] width 6 height 6
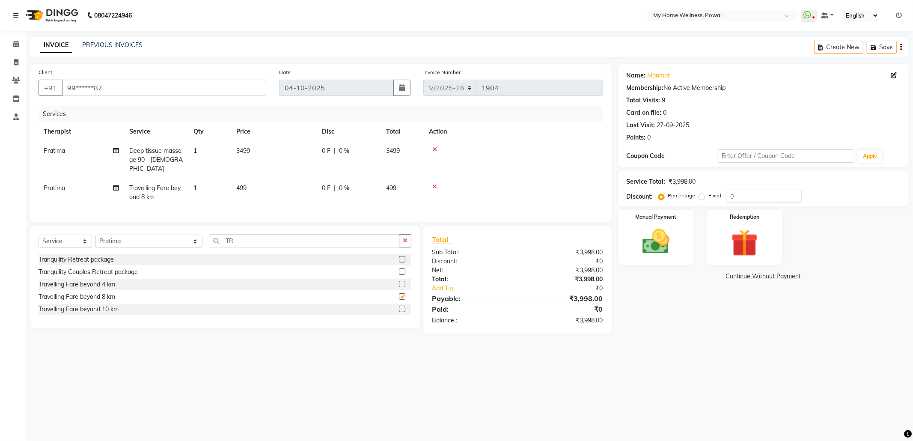
checkbox input "false"
click at [659, 250] on img at bounding box center [656, 241] width 46 height 33
click at [713, 277] on span "GPay" at bounding box center [710, 277] width 18 height 10
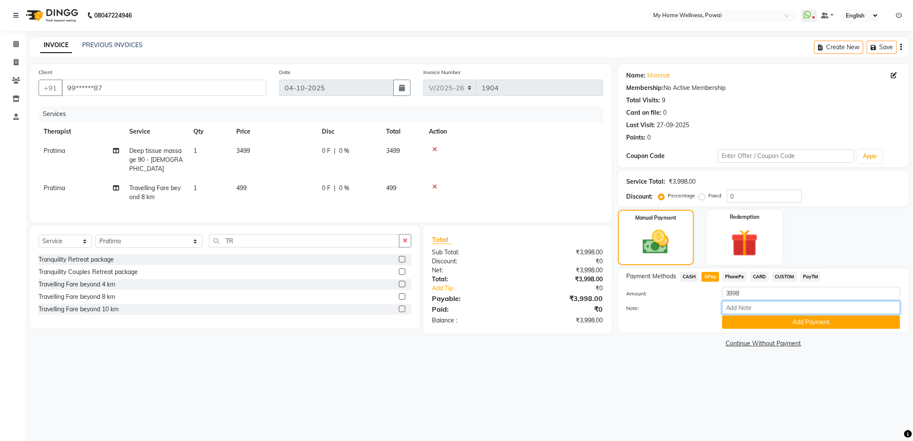
click at [740, 307] on input "Note:" at bounding box center [811, 307] width 178 height 13
type input "Company account"
click at [791, 320] on button "Add Payment" at bounding box center [811, 321] width 178 height 13
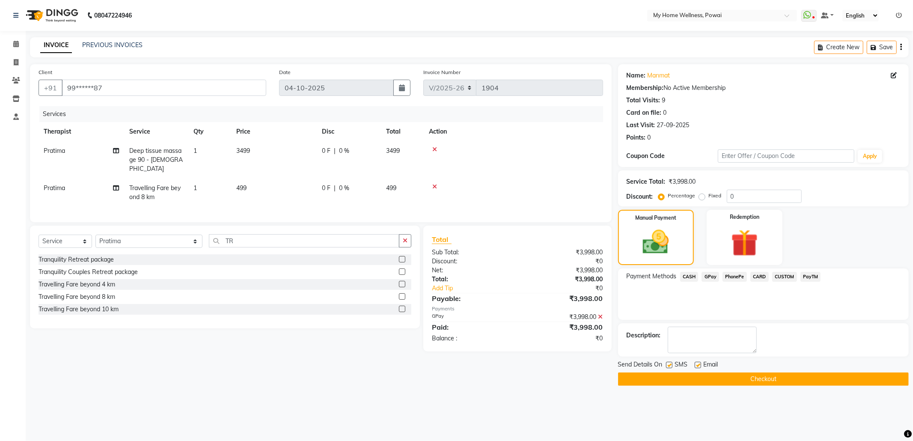
click at [781, 377] on button "Checkout" at bounding box center [763, 378] width 291 height 13
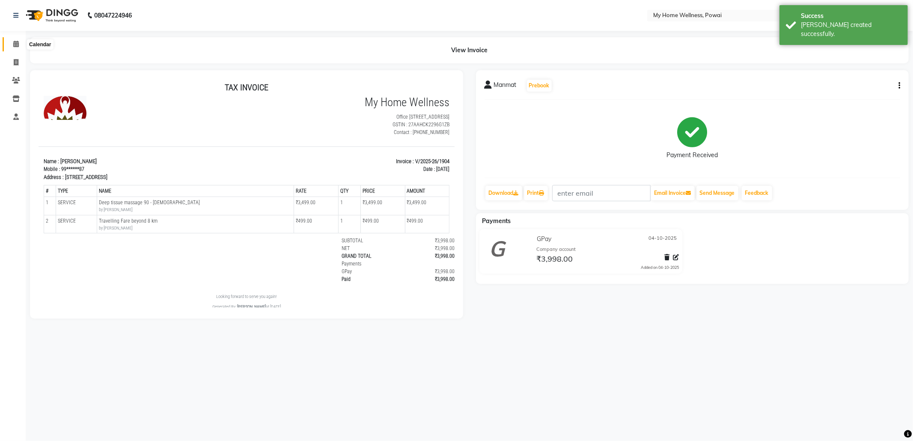
click at [14, 43] on icon at bounding box center [16, 44] width 6 height 6
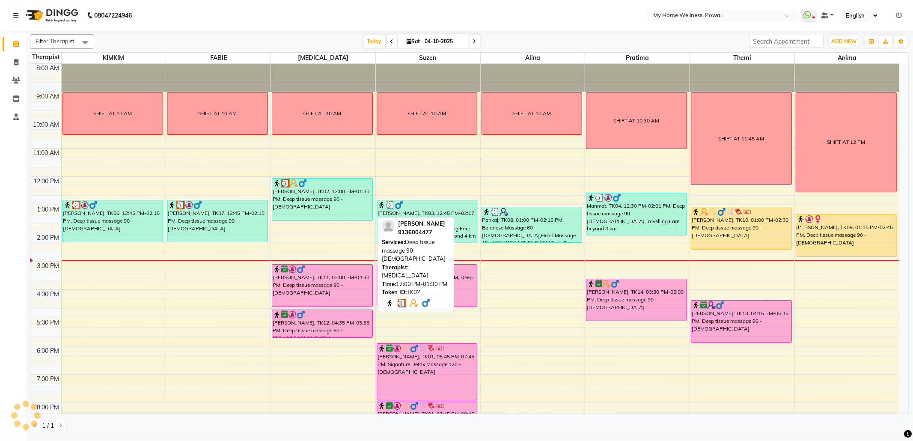
click at [314, 202] on div "[PERSON_NAME], TK02, 12:00 PM-01:30 PM, Deep tissue massage 90 - [DEMOGRAPHIC_D…" at bounding box center [322, 199] width 100 height 42
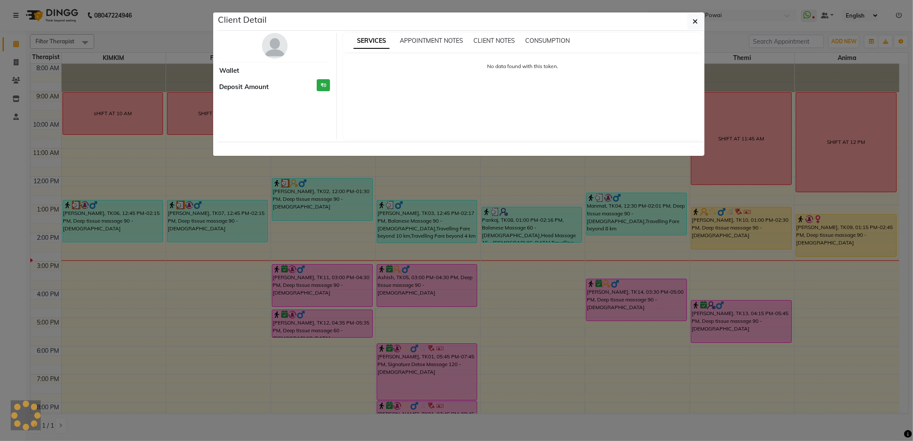
select select "3"
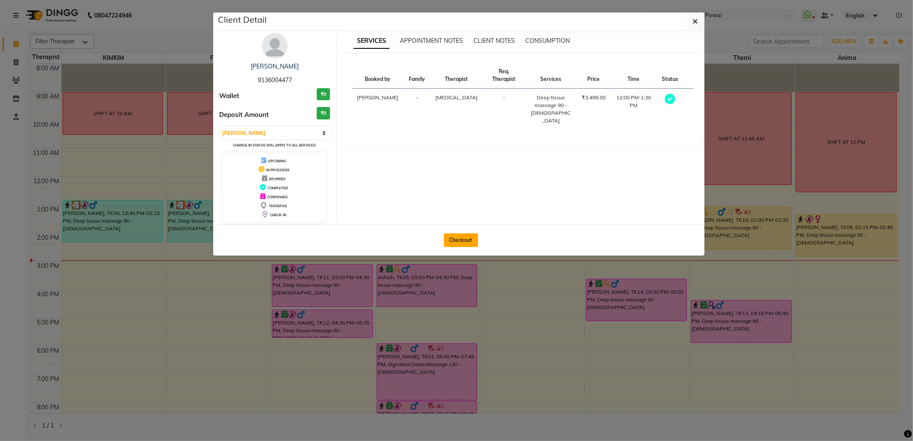
click at [458, 234] on button "Checkout" at bounding box center [461, 240] width 34 height 14
select select "682"
select select "service"
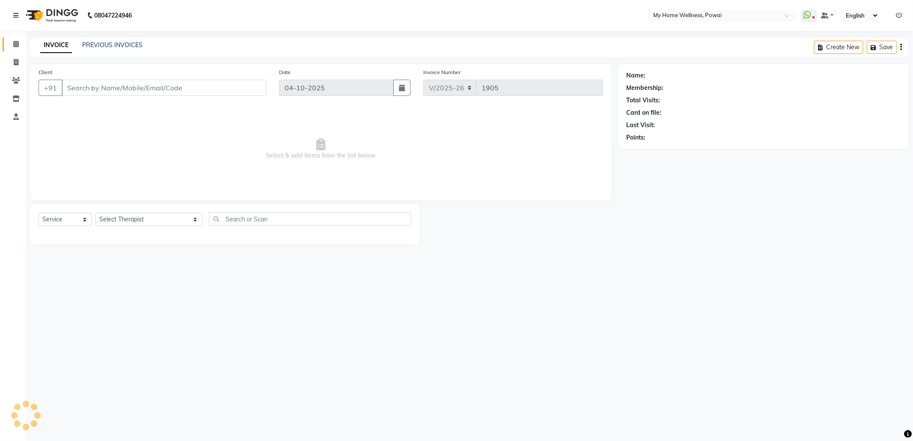
type input "91******77"
select select "77701"
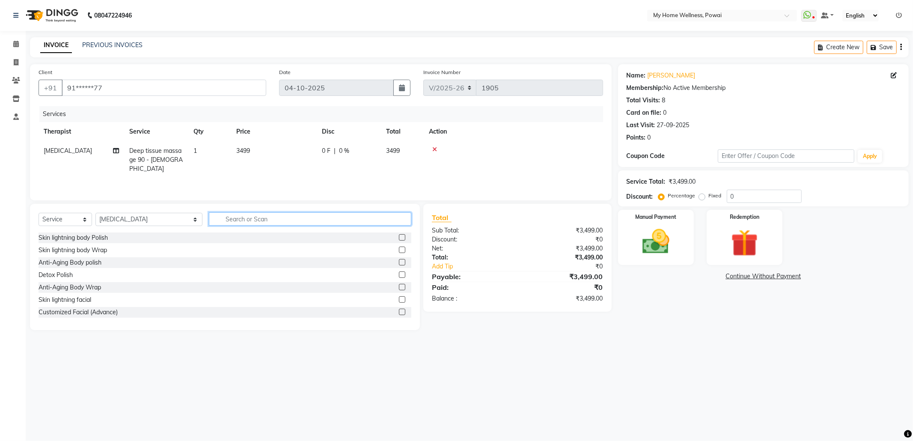
click at [209, 218] on input "text" at bounding box center [310, 218] width 202 height 13
type input "TR"
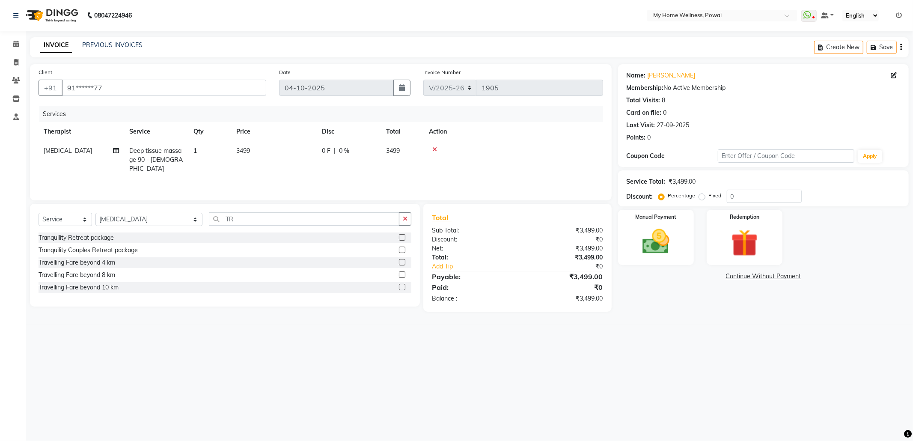
click at [402, 287] on label at bounding box center [402, 287] width 6 height 6
click at [402, 287] on input "checkbox" at bounding box center [402, 288] width 6 height 6
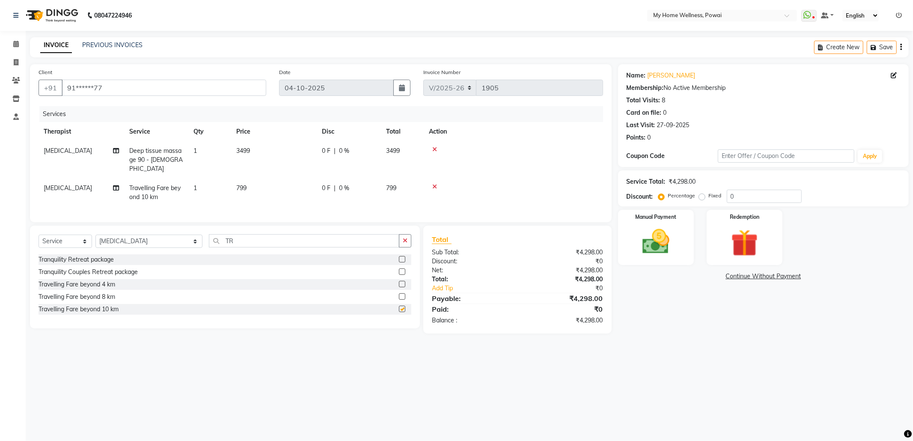
checkbox input "false"
click at [358, 159] on td "0 F | 0 %" at bounding box center [349, 159] width 64 height 37
select select "77701"
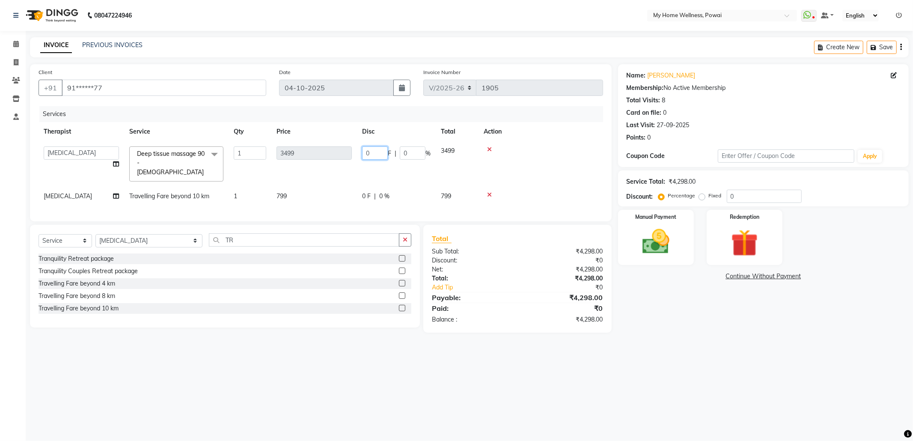
click at [375, 153] on input "0" at bounding box center [375, 152] width 26 height 13
type input "098"
click at [626, 305] on div "Name: [PERSON_NAME] Membership: No Active Membership Total Visits: 8 Card on fi…" at bounding box center [766, 198] width 297 height 268
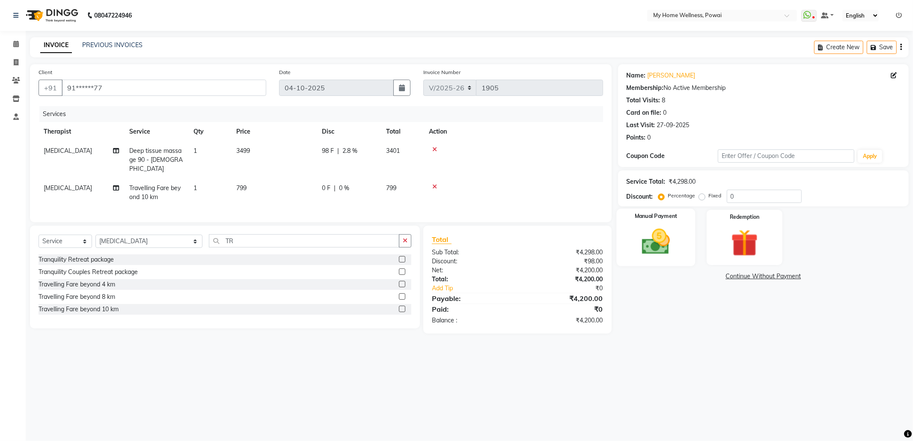
click at [642, 248] on img at bounding box center [656, 241] width 46 height 33
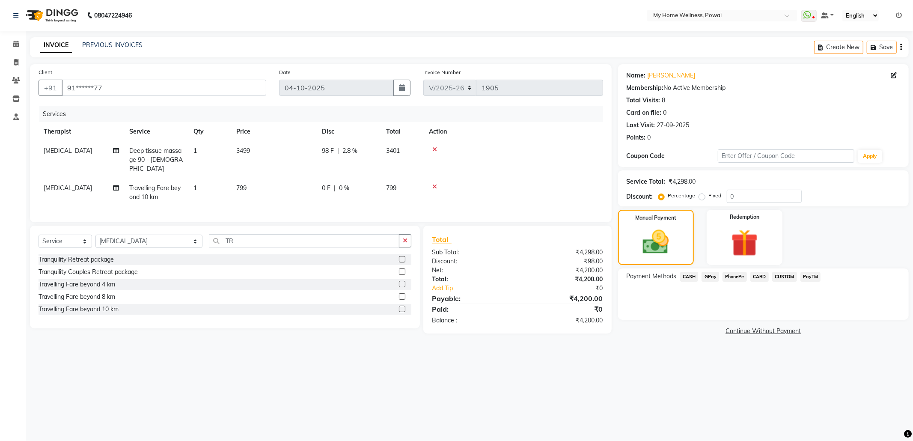
click at [689, 277] on span "CASH" at bounding box center [689, 277] width 18 height 10
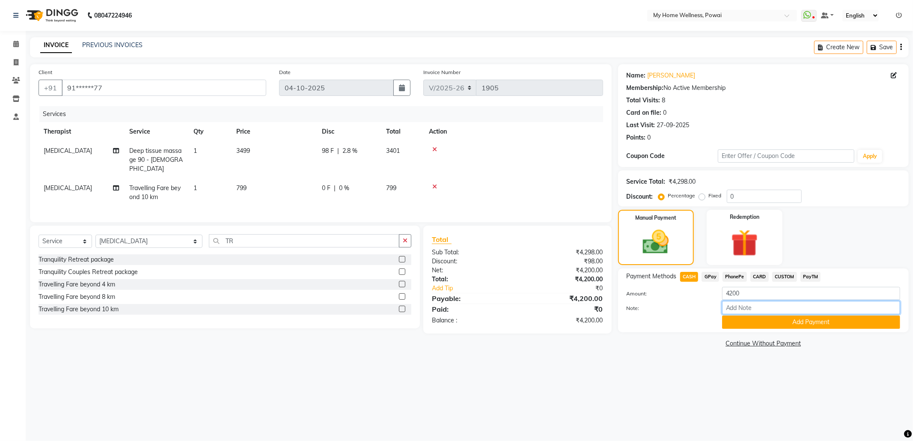
click at [751, 303] on input "Note:" at bounding box center [811, 307] width 178 height 13
type input "[MEDICAL_DATA]"
click at [780, 319] on button "Add Payment" at bounding box center [811, 321] width 178 height 13
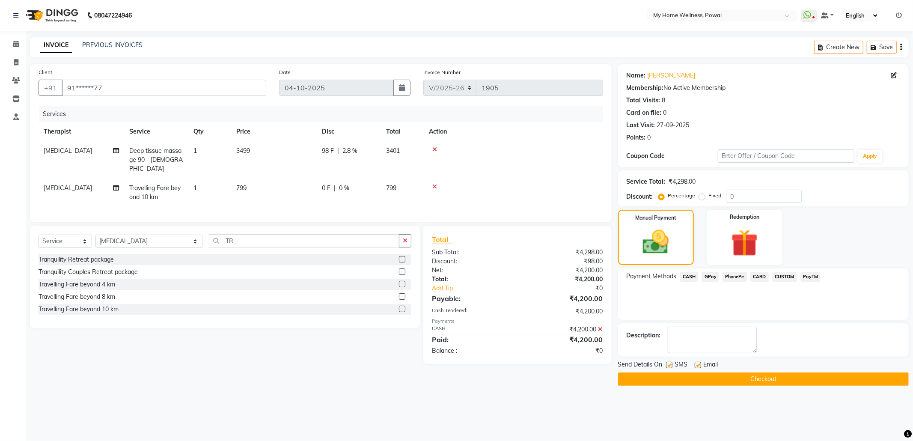
click at [697, 380] on button "Checkout" at bounding box center [763, 378] width 291 height 13
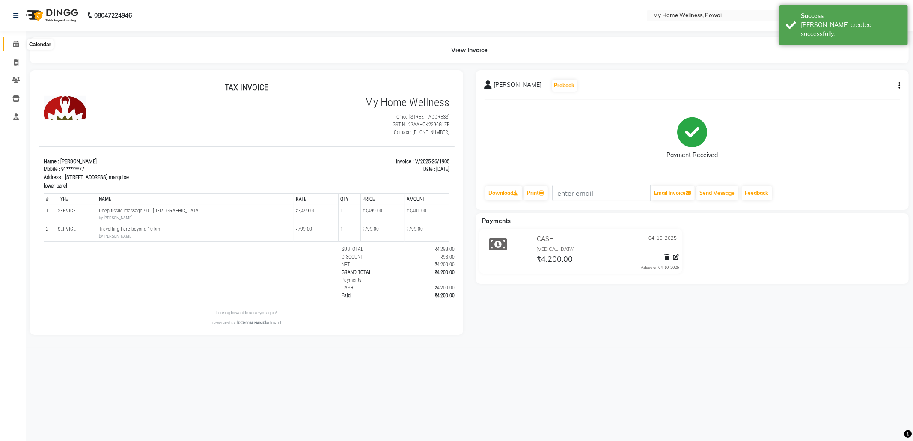
click at [13, 45] on icon at bounding box center [16, 44] width 6 height 6
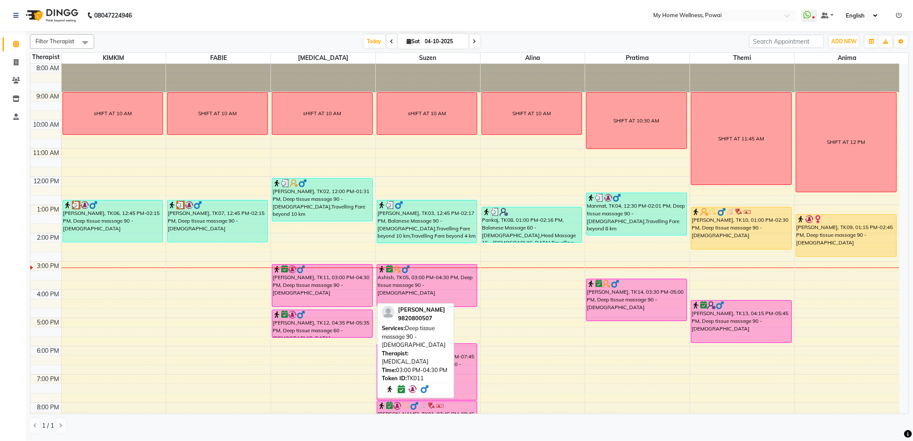
click at [338, 290] on div "[PERSON_NAME], TK11, 03:00 PM-04:30 PM, Deep tissue massage 90 - [DEMOGRAPHIC_D…" at bounding box center [322, 285] width 100 height 42
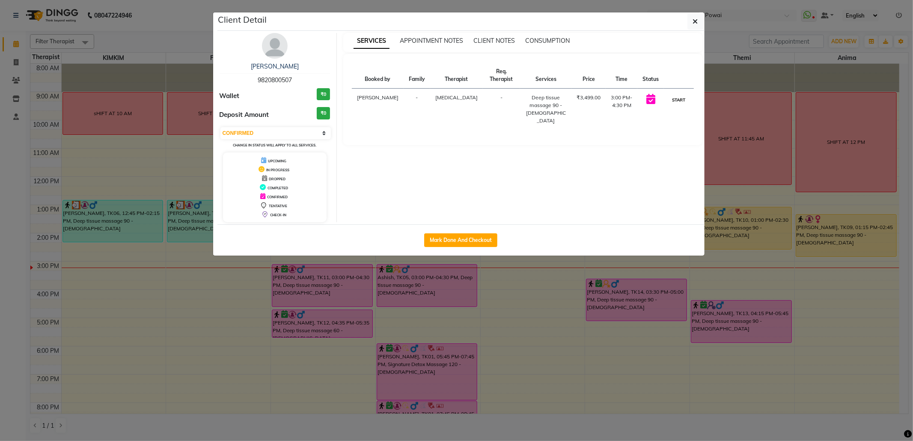
click at [682, 96] on button "START" at bounding box center [679, 100] width 18 height 11
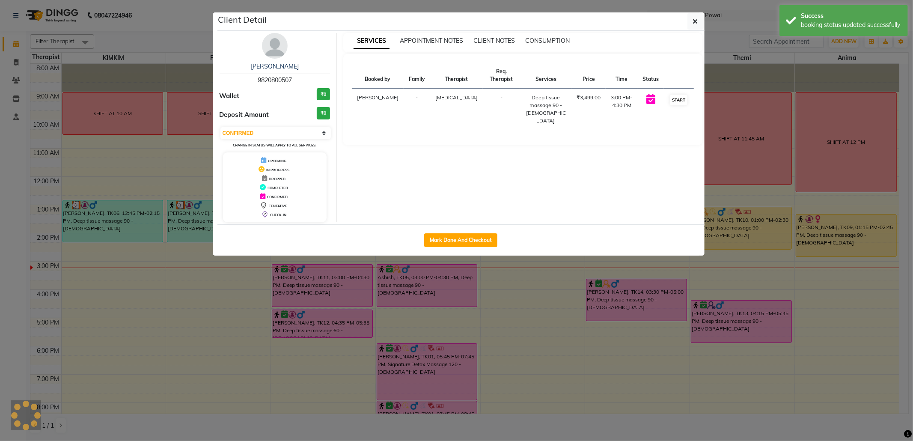
select select "1"
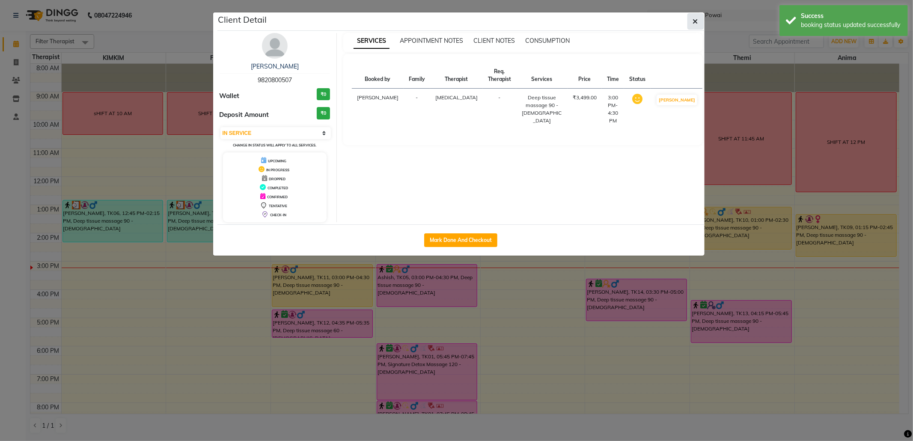
click at [692, 26] on button "button" at bounding box center [695, 21] width 16 height 16
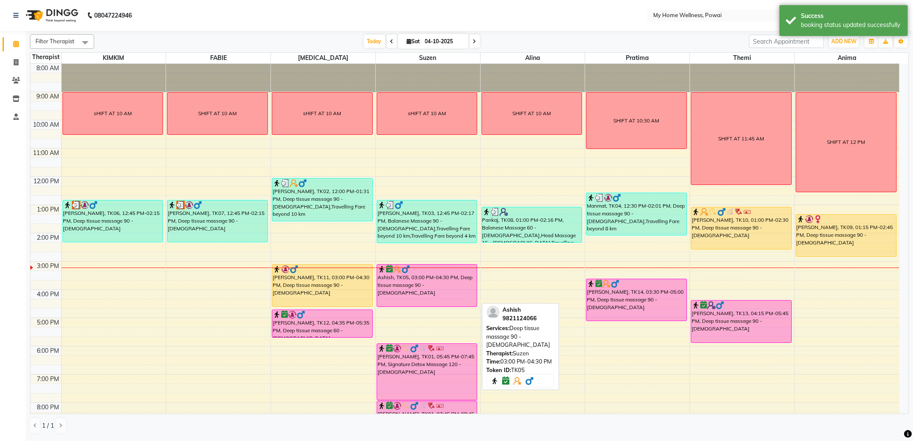
click at [425, 288] on div "Ashish, TK05, 03:00 PM-04:30 PM, Deep tissue massage 90 - [DEMOGRAPHIC_DATA]" at bounding box center [427, 285] width 100 height 42
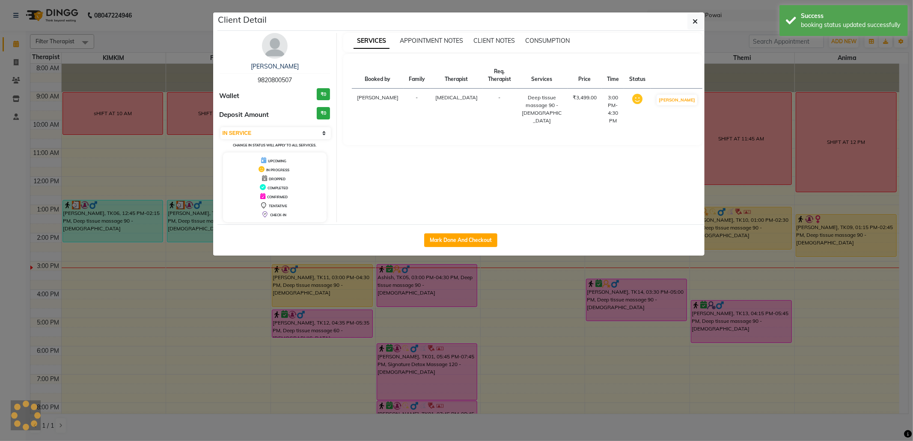
select select "6"
click at [677, 102] on button "START" at bounding box center [679, 100] width 18 height 11
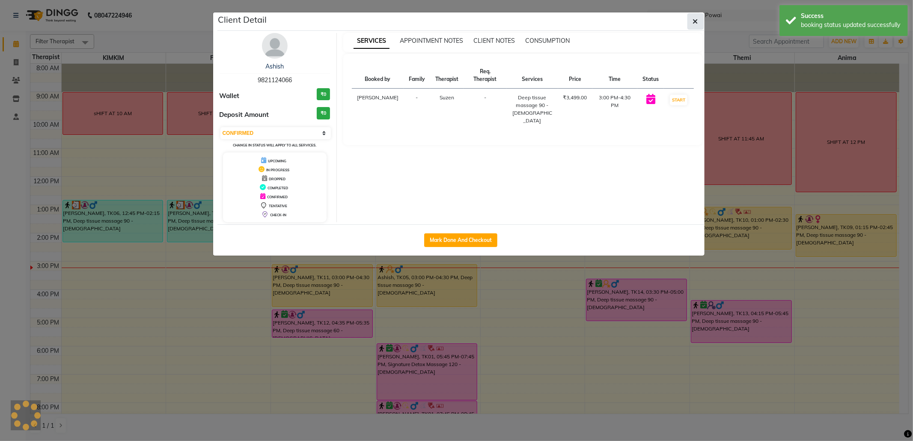
click at [695, 18] on icon "button" at bounding box center [695, 21] width 5 height 7
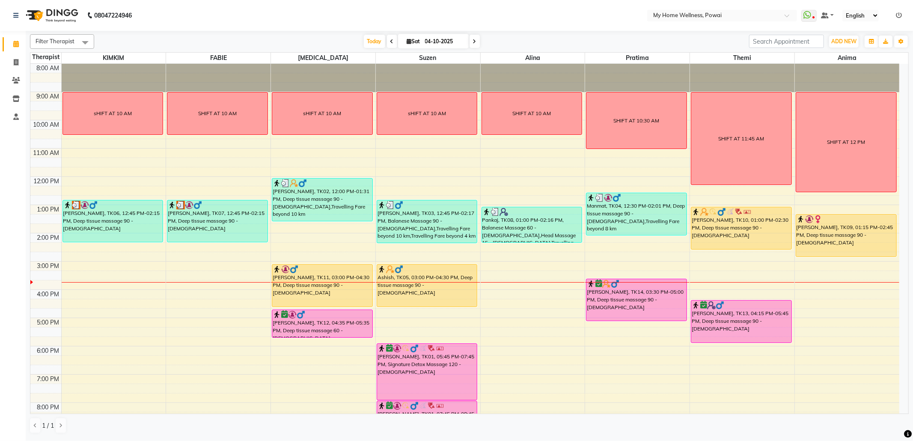
click at [72, 317] on div "8:00 AM 9:00 AM 10:00 AM 11:00 AM 12:00 PM 1:00 PM 2:00 PM 3:00 PM 4:00 PM 5:00…" at bounding box center [464, 261] width 869 height 395
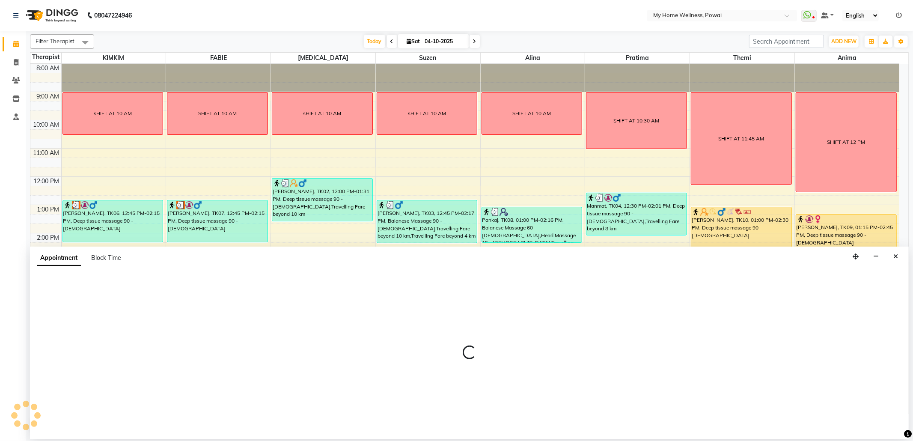
select select "87908"
select select "1005"
select select "tentative"
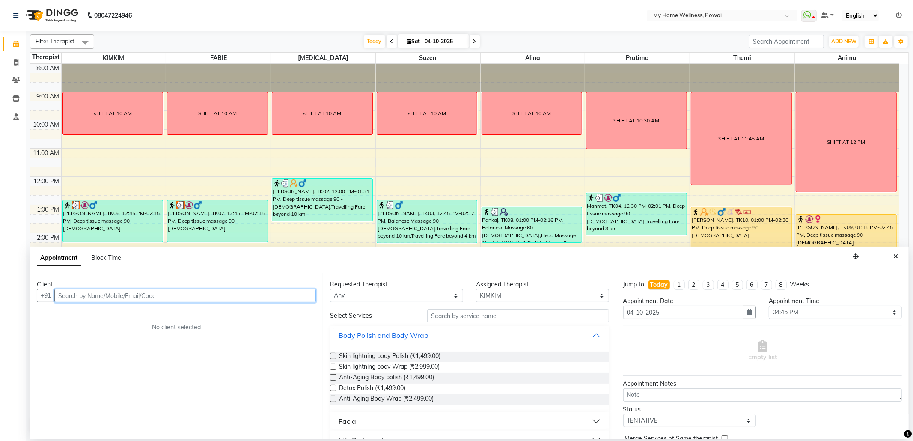
click at [112, 298] on input "text" at bounding box center [184, 295] width 261 height 13
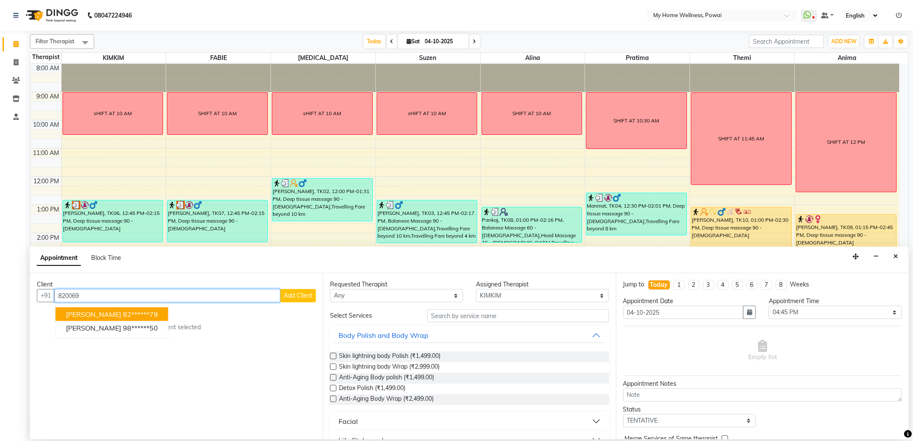
click at [123, 317] on ngb-highlight "82******79" at bounding box center [140, 314] width 35 height 9
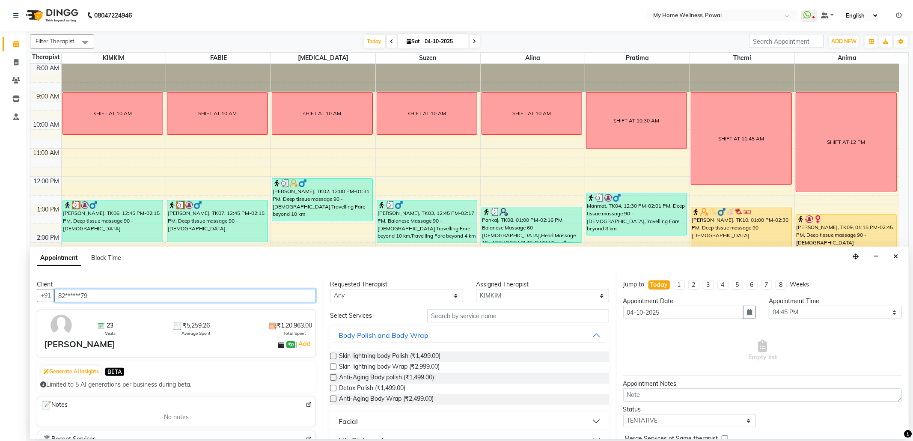
type input "82******79"
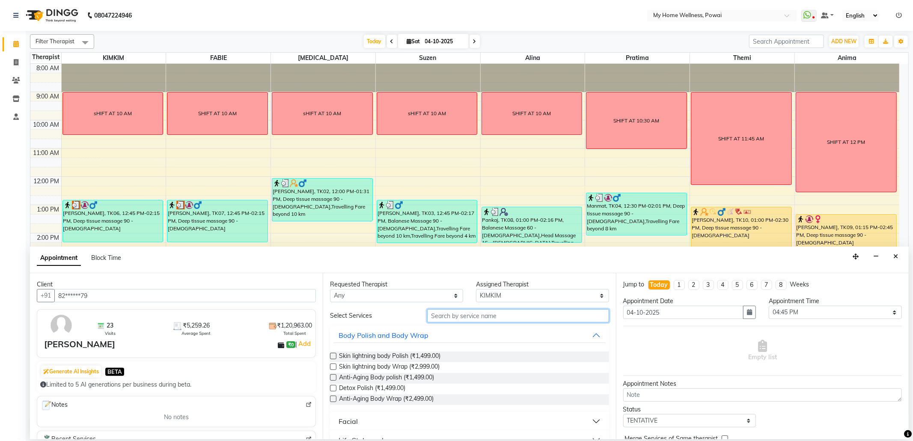
click at [460, 317] on input "text" at bounding box center [517, 315] width 181 height 13
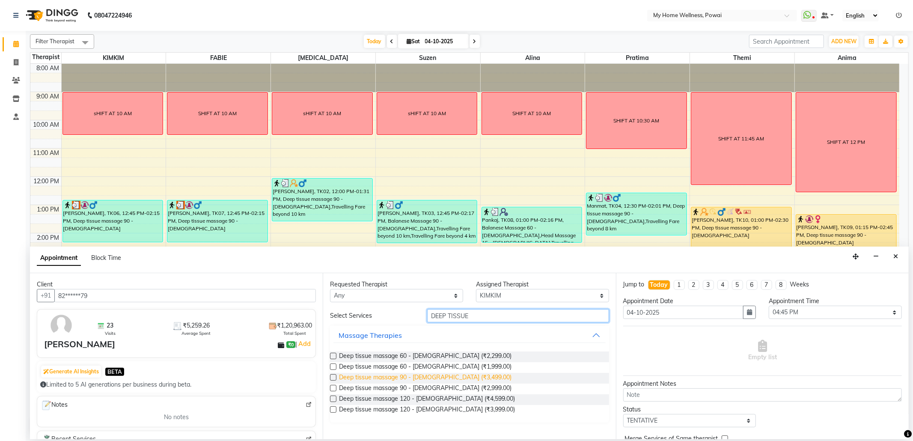
type input "DEEP TISSUE"
click at [440, 379] on span "Deep tissue massage 90 - [DEMOGRAPHIC_DATA] (₹3,499.00)" at bounding box center [425, 378] width 172 height 11
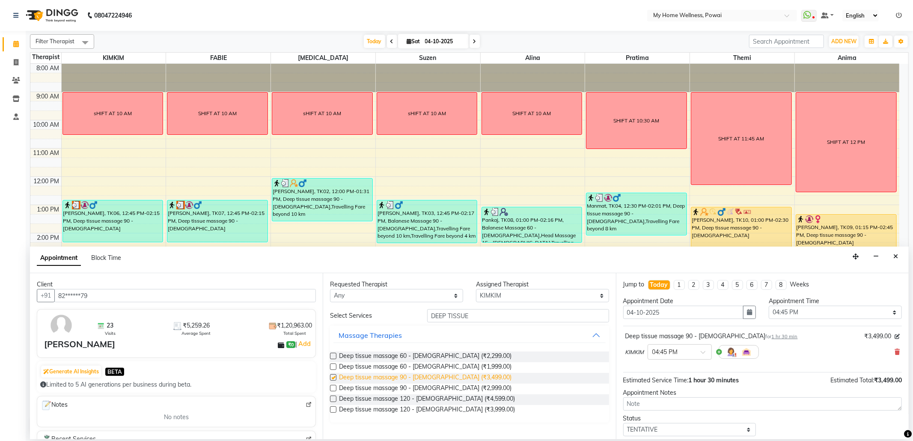
checkbox input "false"
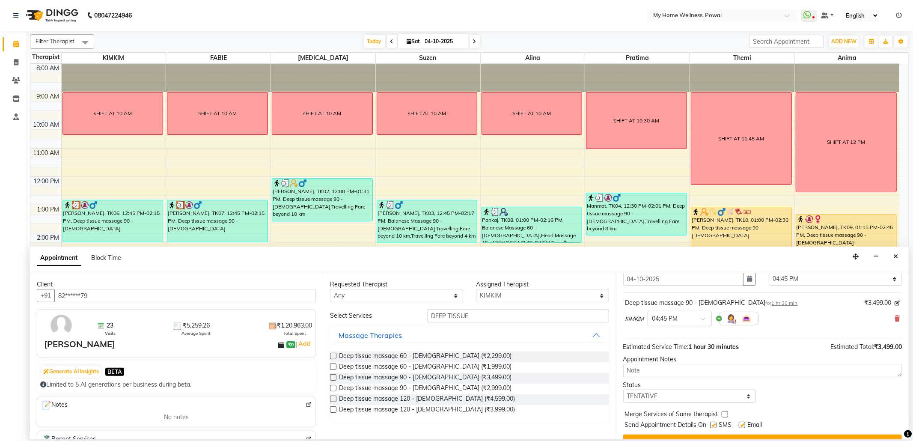
scroll to position [52, 0]
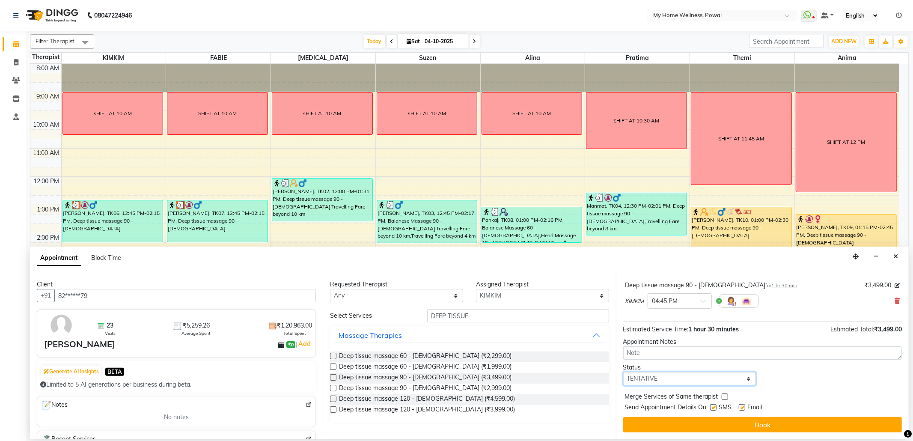
click at [744, 377] on select "Select TENTATIVE CONFIRM CHECK-IN UPCOMING" at bounding box center [689, 378] width 133 height 13
select select "confirm booking"
click at [623, 372] on select "Select TENTATIVE CONFIRM CHECK-IN UPCOMING" at bounding box center [689, 378] width 133 height 13
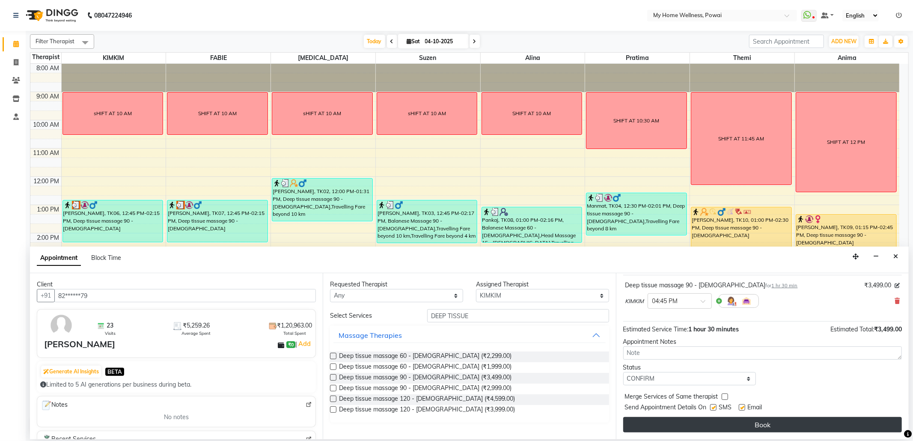
click at [690, 423] on button "Book" at bounding box center [762, 424] width 279 height 15
